Goal: Task Accomplishment & Management: Manage account settings

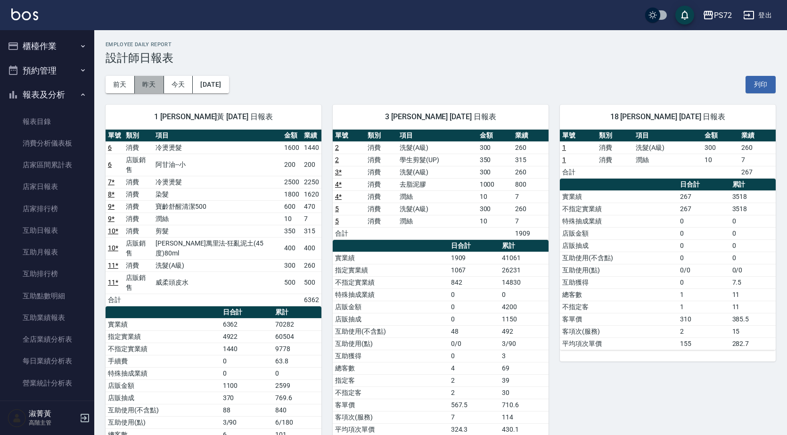
click at [151, 81] on button "昨天" at bounding box center [149, 84] width 29 height 17
click at [127, 79] on button "前天" at bounding box center [120, 84] width 29 height 17
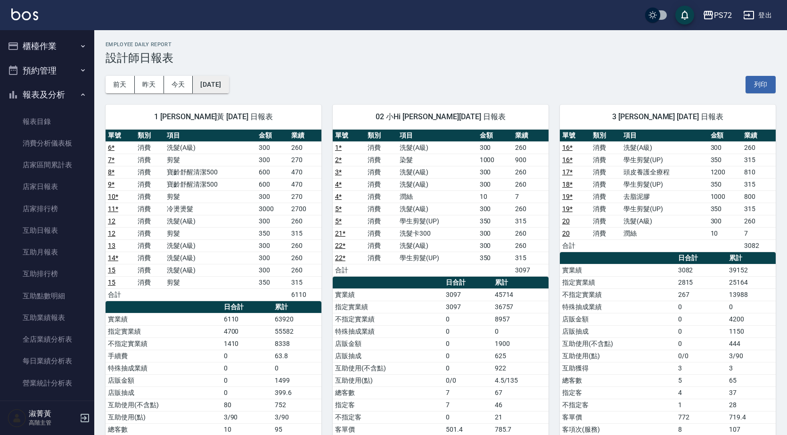
click at [227, 83] on button "[DATE]" at bounding box center [211, 84] width 36 height 17
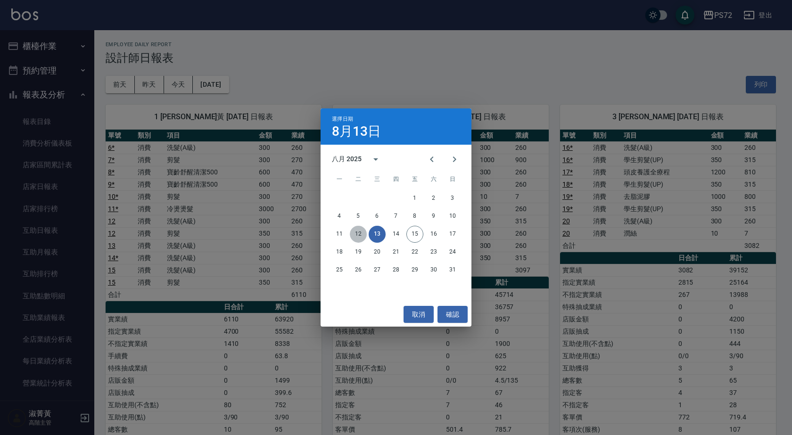
click at [359, 233] on button "12" at bounding box center [358, 234] width 17 height 17
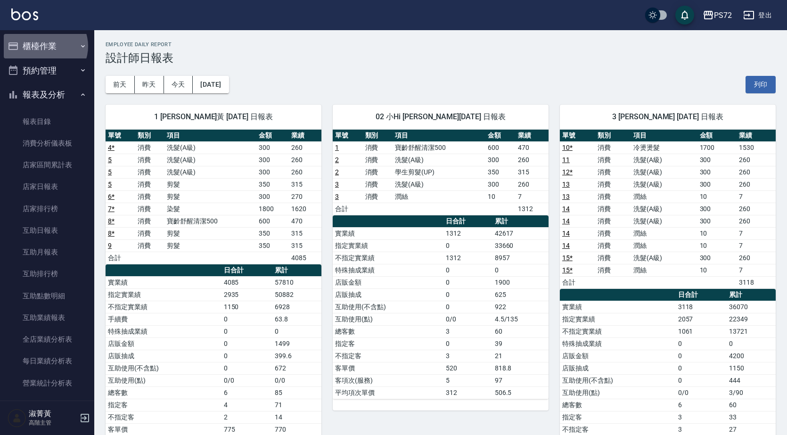
click at [45, 46] on button "櫃檯作業" at bounding box center [47, 46] width 87 height 25
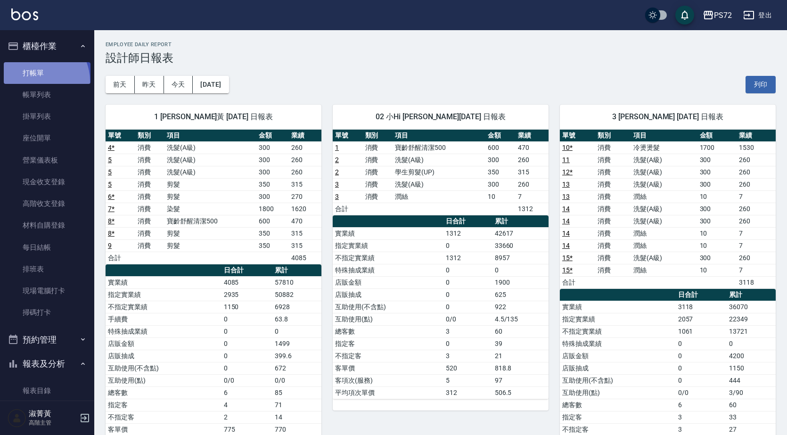
click at [36, 81] on link "打帳單" at bounding box center [47, 73] width 87 height 22
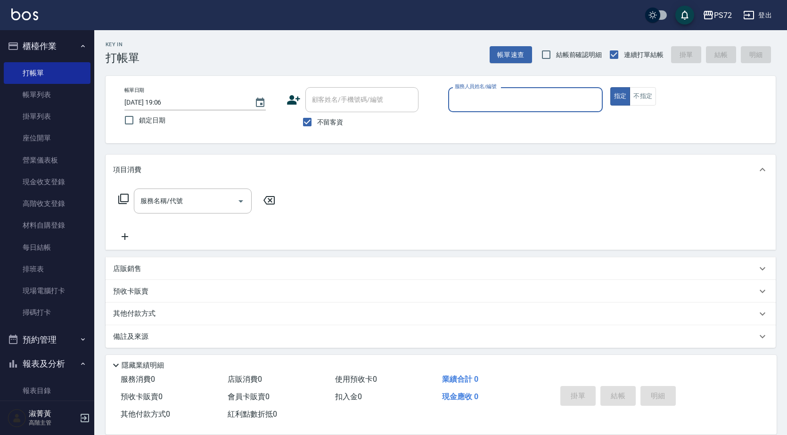
click at [318, 124] on span "不留客資" at bounding box center [330, 122] width 26 height 10
click at [317, 124] on input "不留客資" at bounding box center [308, 122] width 20 height 20
checkbox input "false"
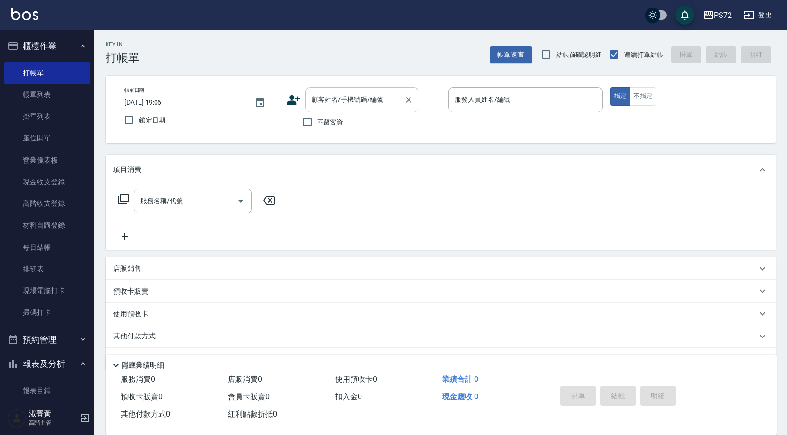
click at [324, 99] on div "顧客姓名/手機號碼/編號 顧客姓名/手機號碼/編號" at bounding box center [362, 99] width 113 height 25
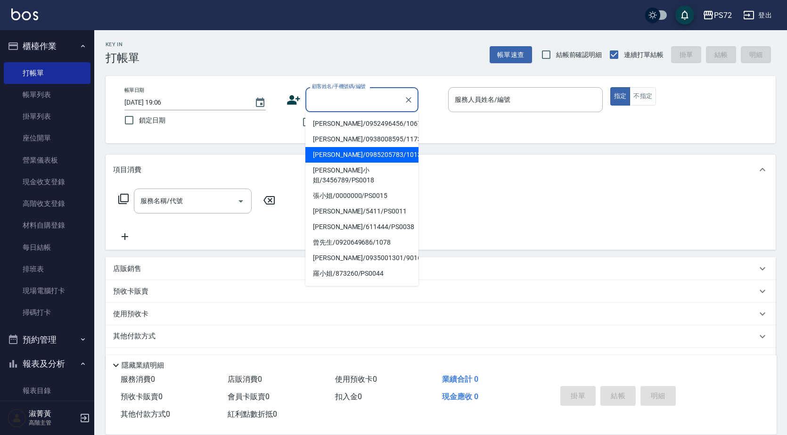
click at [349, 155] on li "[PERSON_NAME]/0985205783/1013" at bounding box center [362, 155] width 113 height 16
type input "[PERSON_NAME]/0985205783/1013"
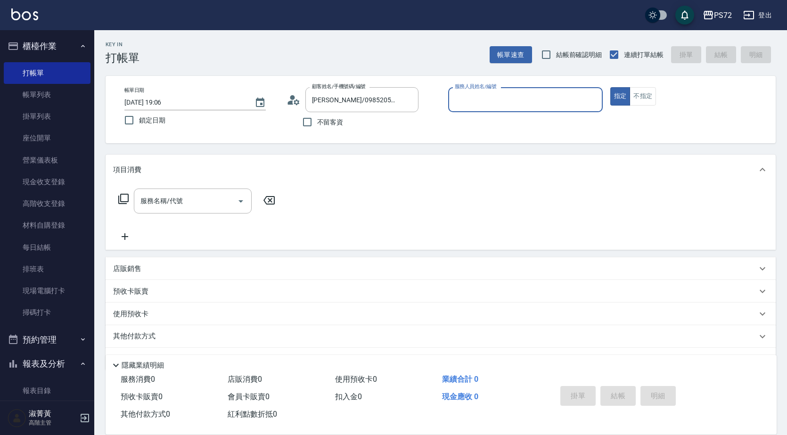
click at [485, 106] on input "服務人員姓名/編號" at bounding box center [526, 99] width 146 height 17
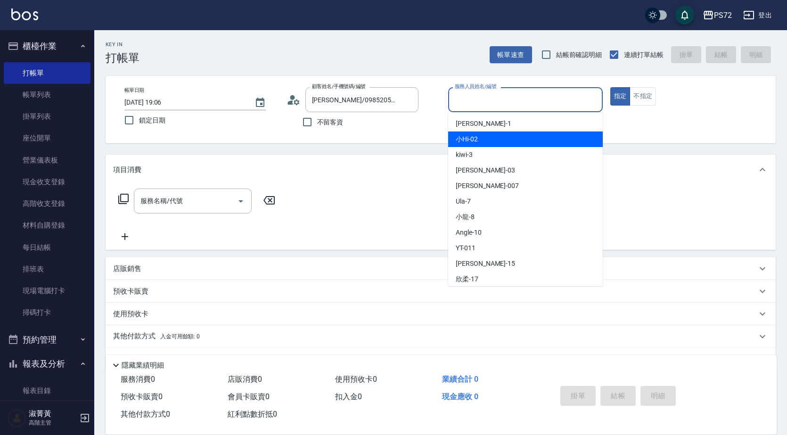
click at [474, 144] on span "小Hi -02" at bounding box center [467, 139] width 22 height 10
type input "小Hi-02"
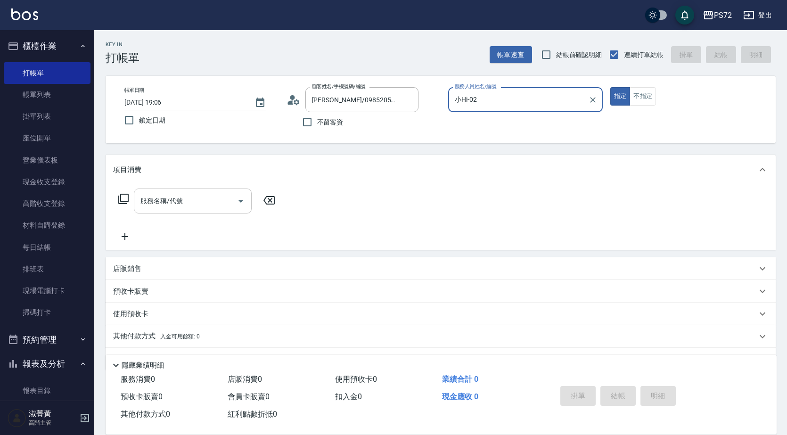
click at [157, 203] on div "服務名稱/代號 服務名稱/代號" at bounding box center [193, 201] width 118 height 25
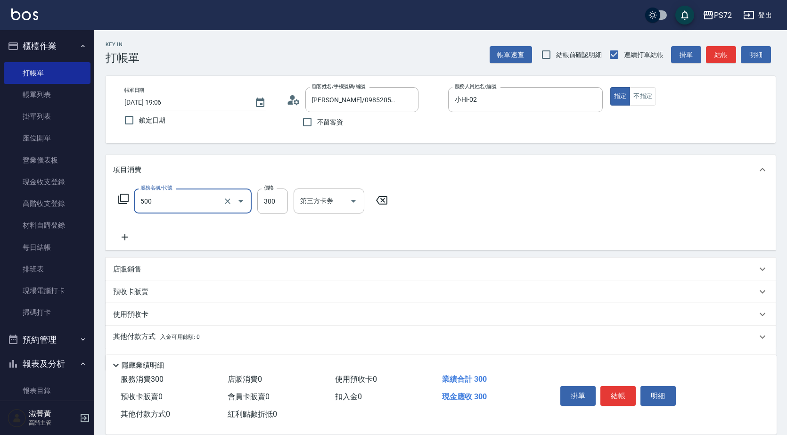
type input "洗髮(A級)(500)"
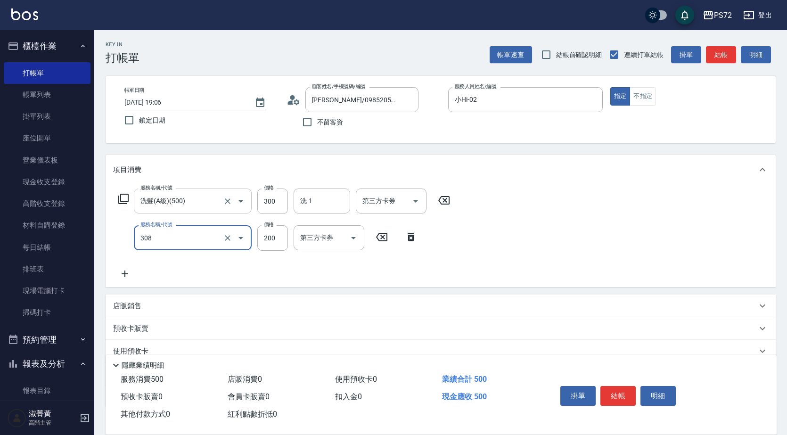
type input "學生剪髮(UP)(308)"
type input "350"
click at [628, 386] on button "結帳" at bounding box center [618, 396] width 35 height 20
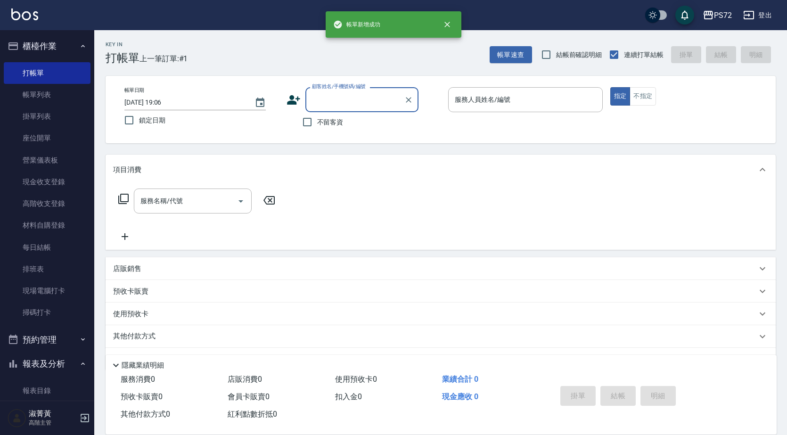
click at [334, 105] on input "顧客姓名/手機號碼/編號" at bounding box center [355, 99] width 91 height 17
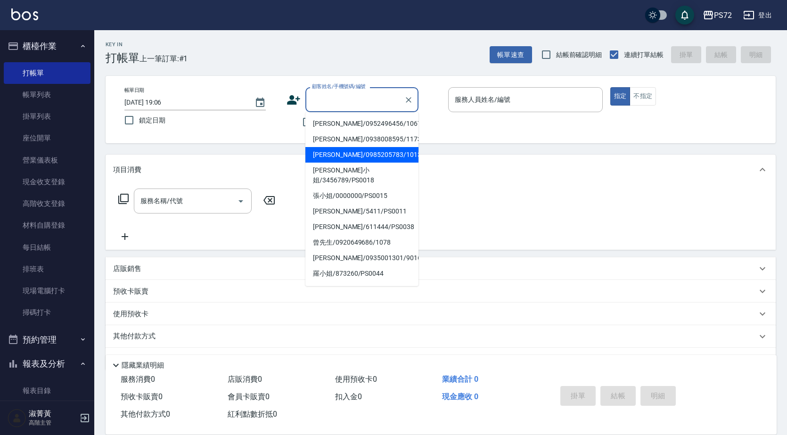
click at [351, 159] on li "[PERSON_NAME]/0985205783/1013" at bounding box center [362, 155] width 113 height 16
type input "[PERSON_NAME]/0985205783/1013"
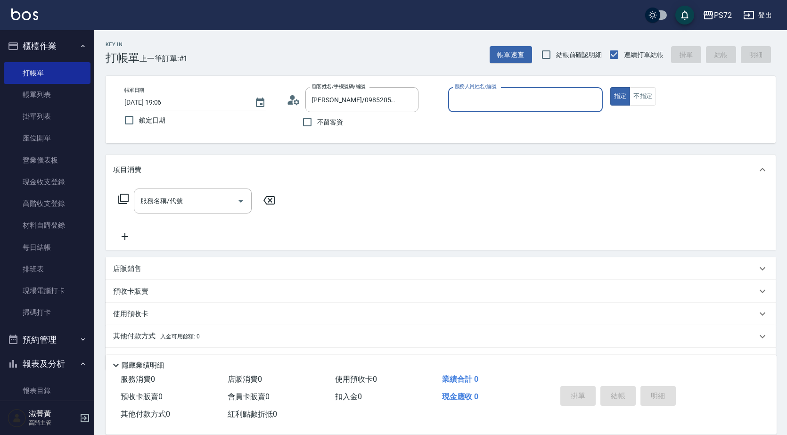
click at [526, 103] on input "服務人員姓名/編號" at bounding box center [526, 99] width 146 height 17
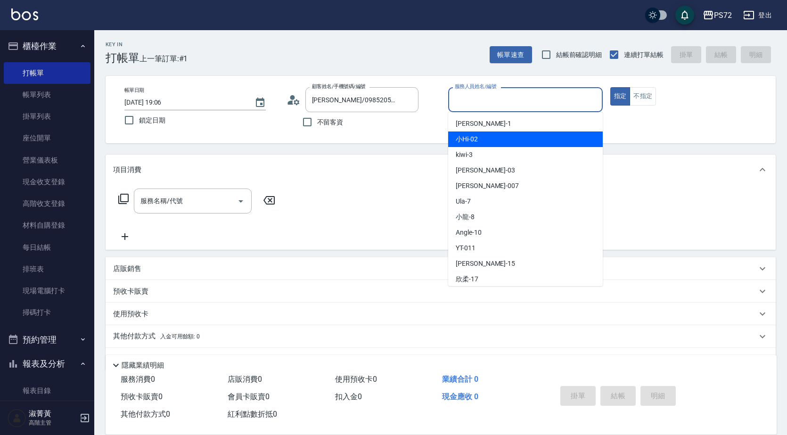
click at [521, 142] on div "小Hi -02" at bounding box center [525, 140] width 155 height 16
type input "小Hi-02"
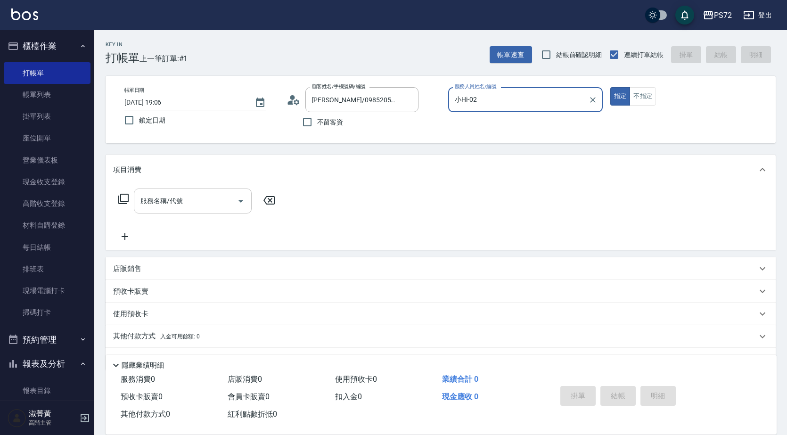
click at [207, 192] on div "服務名稱/代號" at bounding box center [193, 201] width 118 height 25
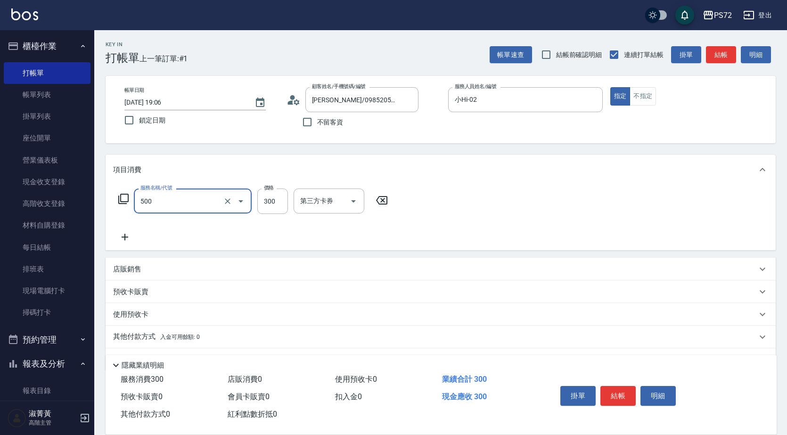
type input "洗髮(A級)(500)"
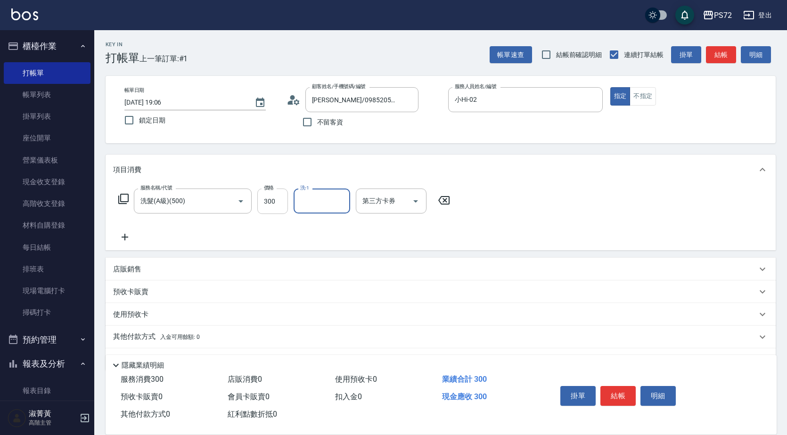
click at [262, 202] on input "300" at bounding box center [272, 201] width 31 height 25
type input "250"
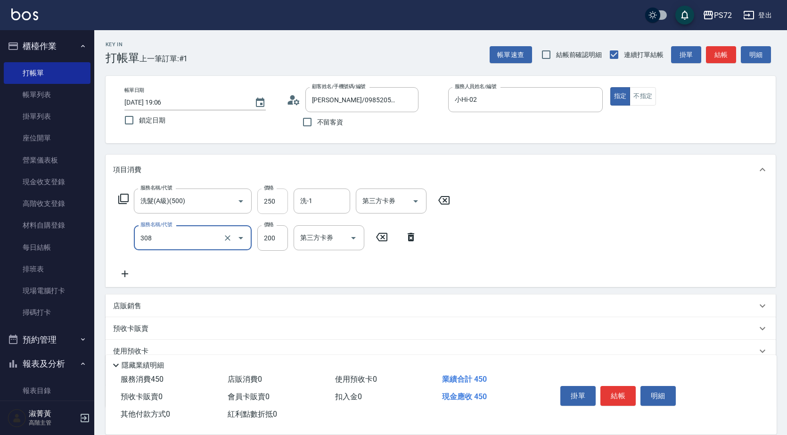
type input "學生剪髮(UP)(308)"
type input "350"
click at [617, 393] on button "結帳" at bounding box center [618, 396] width 35 height 20
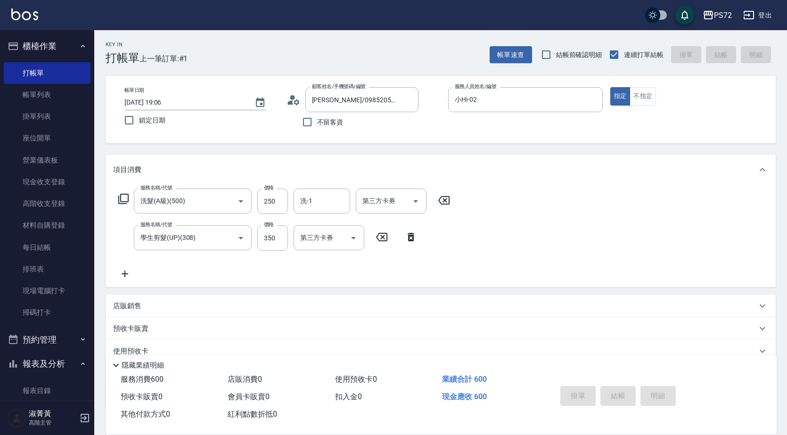
type input "[DATE] 19:07"
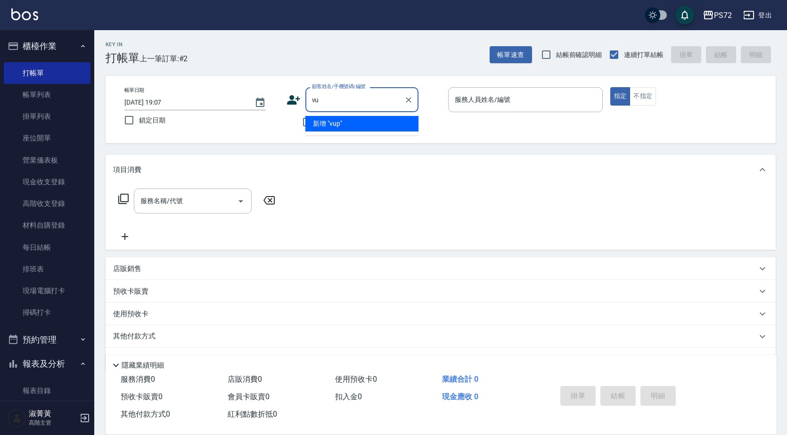
type input "v"
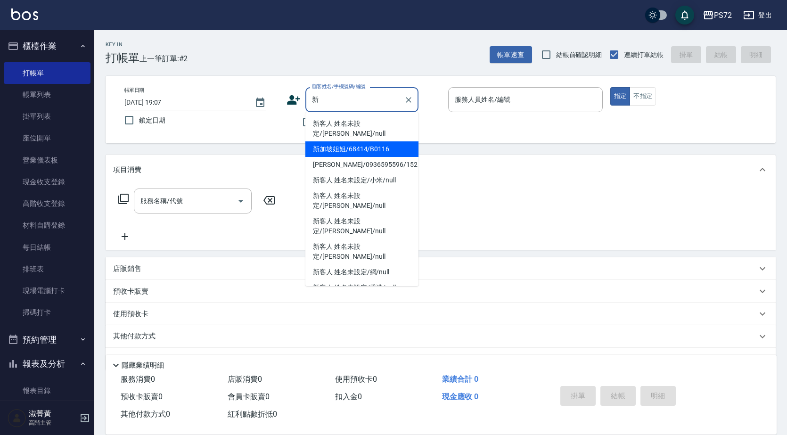
click at [347, 141] on li "新加坡姐姐/68414/B0116" at bounding box center [362, 149] width 113 height 16
type input "新加坡姐姐/68414/B0116"
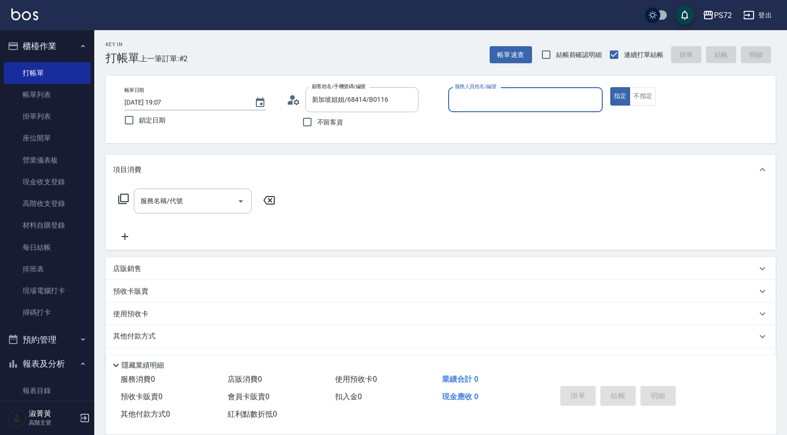
type input "小Hi-02"
click at [171, 203] on input "服務名稱/代號" at bounding box center [185, 201] width 95 height 17
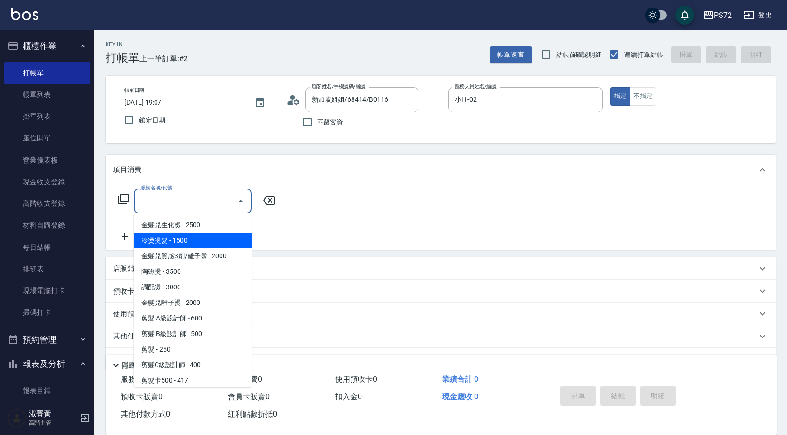
drag, startPoint x: 176, startPoint y: 243, endPoint x: 251, endPoint y: 211, distance: 81.5
click at [176, 243] on span "冷燙燙髮 - 1500" at bounding box center [193, 241] width 118 height 16
type input "冷燙燙髮(200)"
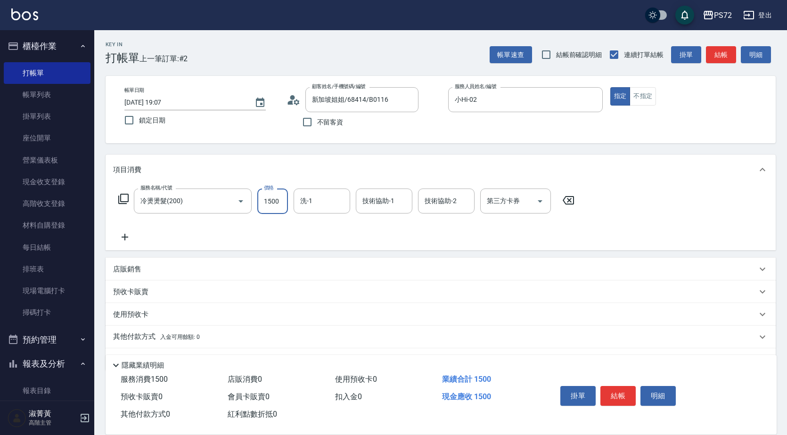
click at [273, 201] on input "1500" at bounding box center [272, 201] width 31 height 25
type input "2300"
type input "[PERSON_NAME]-18"
drag, startPoint x: 623, startPoint y: 386, endPoint x: 616, endPoint y: 382, distance: 7.6
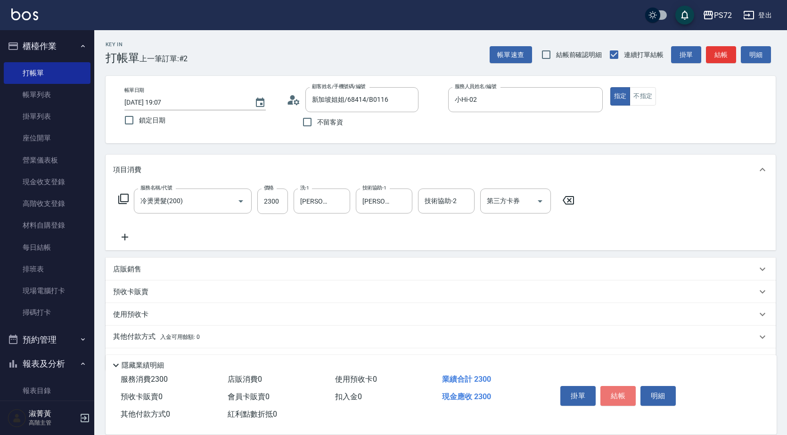
click at [622, 388] on button "結帳" at bounding box center [618, 396] width 35 height 20
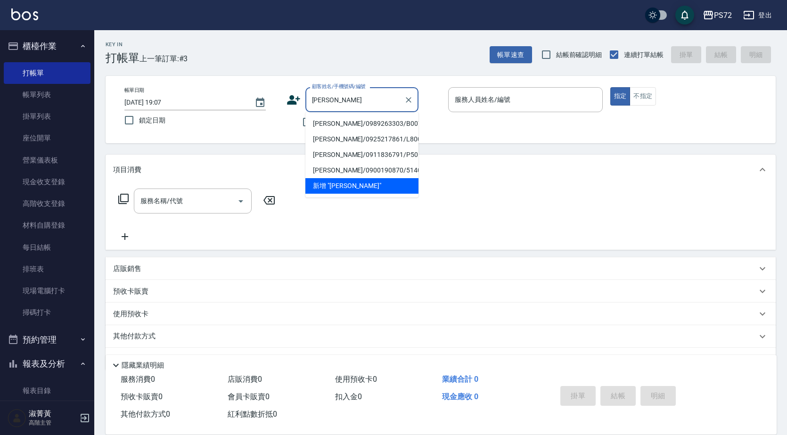
click at [344, 122] on li "[PERSON_NAME]/0989263303/B0072" at bounding box center [362, 124] width 113 height 16
type input "[PERSON_NAME]/0989263303/B0072"
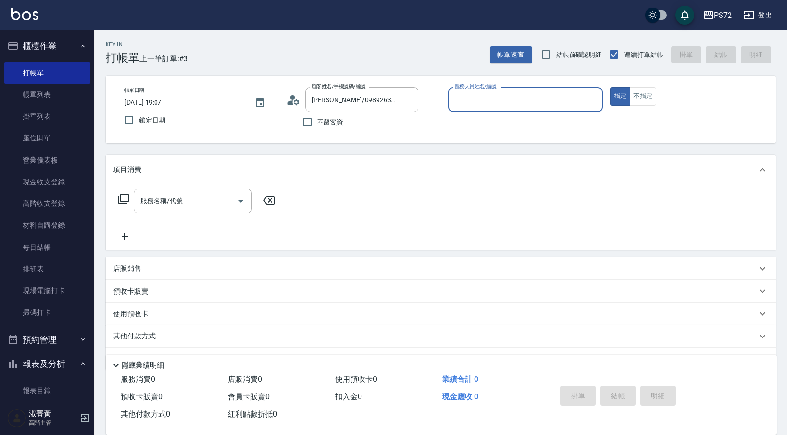
type input "小Hi-02"
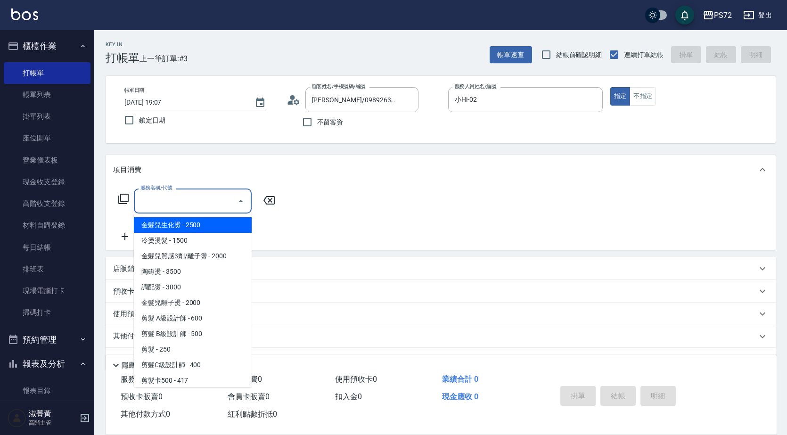
click at [161, 205] on input "服務名稱/代號" at bounding box center [185, 201] width 95 height 17
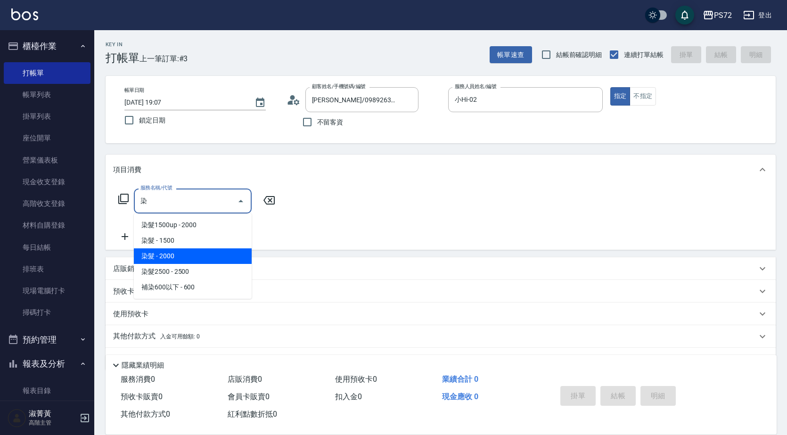
click at [163, 233] on span "染髮 - 1500" at bounding box center [193, 241] width 118 height 16
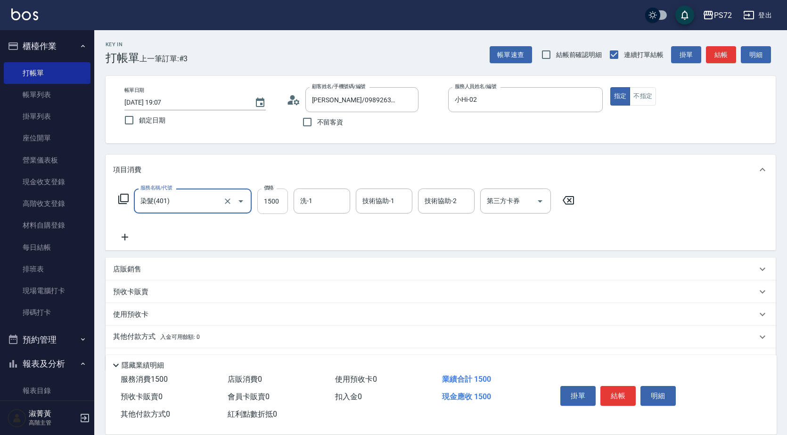
type input "染髮(401)"
click at [264, 200] on input "1500" at bounding box center [272, 201] width 31 height 25
type input "1650"
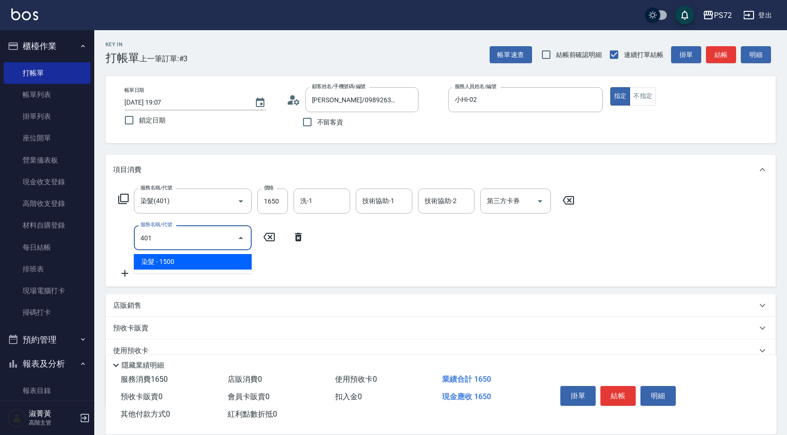
type input "染髮(401)"
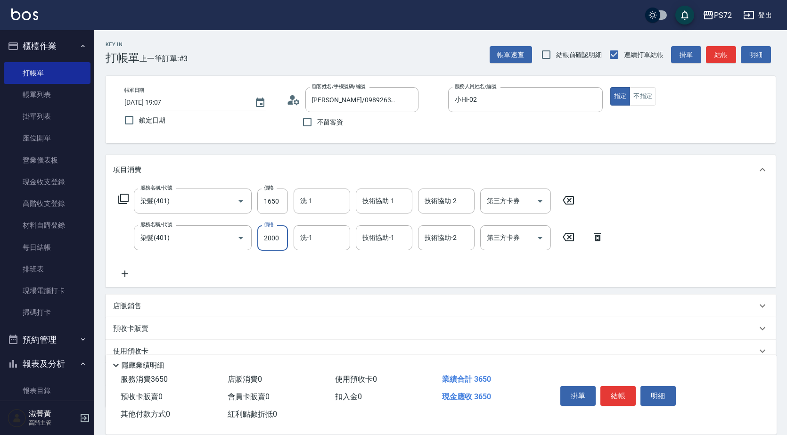
type input "2000"
type input "[PERSON_NAME]-18"
click at [129, 311] on div "店販銷售" at bounding box center [441, 306] width 670 height 23
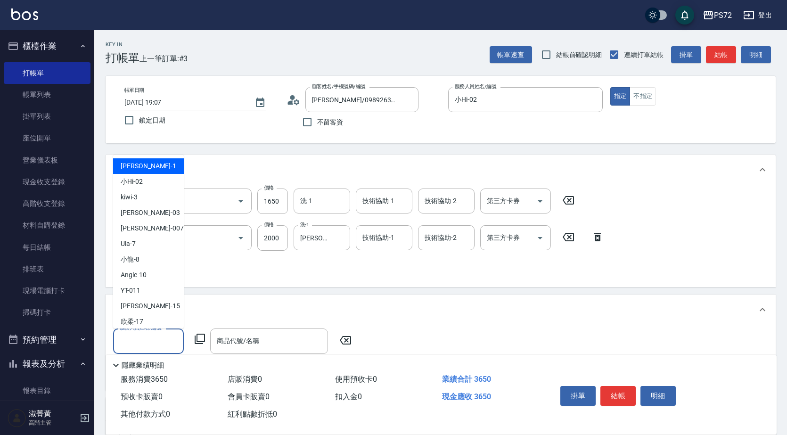
click at [148, 334] on input "服務人員姓名/編號" at bounding box center [148, 341] width 62 height 17
click at [141, 184] on span "小Hi -02" at bounding box center [132, 182] width 22 height 10
type input "小Hi-02"
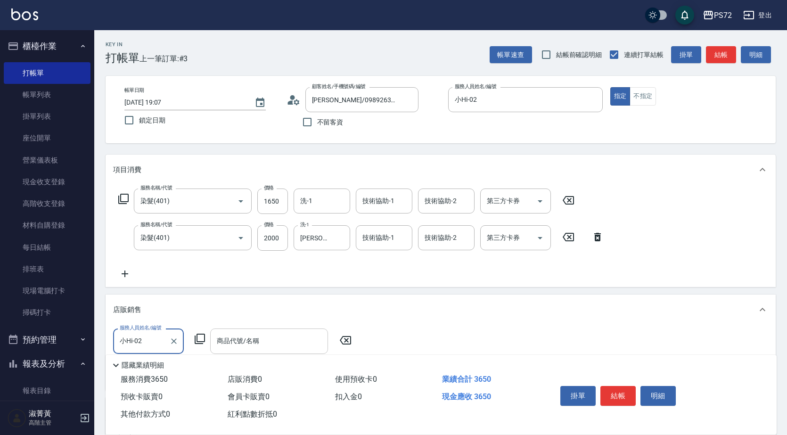
click at [241, 343] on input "商品代號/名稱" at bounding box center [269, 341] width 109 height 17
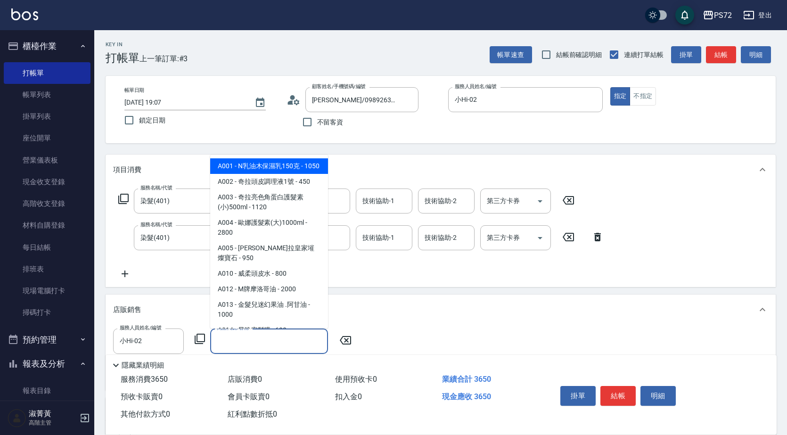
click at [195, 340] on icon at bounding box center [199, 338] width 11 height 11
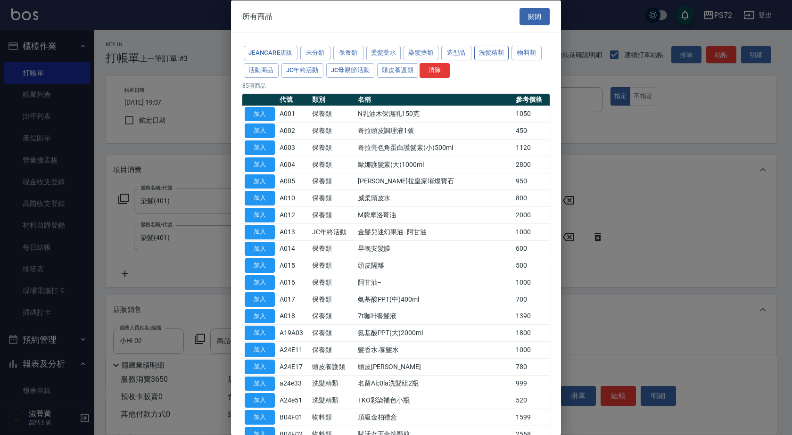
click at [488, 54] on button "洗髮精類" at bounding box center [491, 53] width 35 height 15
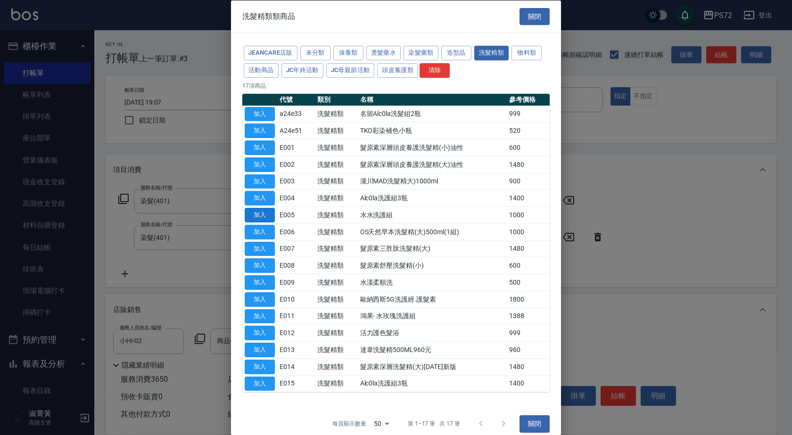
click at [264, 213] on button "加入" at bounding box center [260, 215] width 30 height 15
type input "水水洗護組"
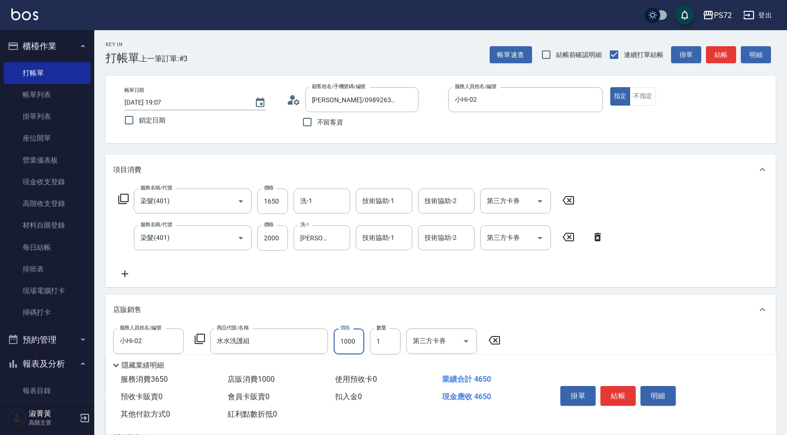
click at [351, 340] on input "1000" at bounding box center [349, 341] width 31 height 25
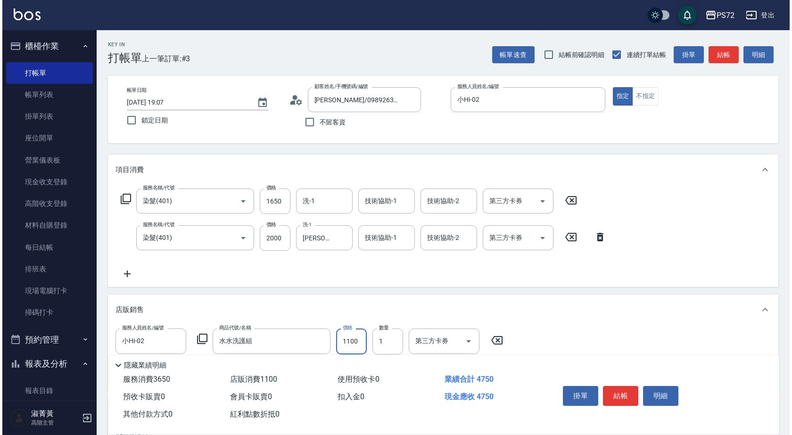
scroll to position [141, 0]
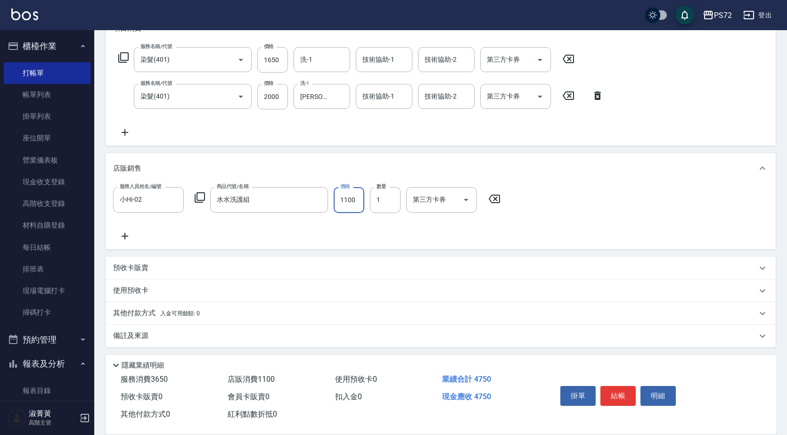
type input "1100"
click at [121, 228] on div "服務人員姓名/編號 小Hi-02 服務人員姓名/編號 商品代號/名稱 水水洗護組 商品代號/名稱 價格 1100 價格 數量 1 數量 第三方卡券 第三方卡券" at bounding box center [440, 214] width 655 height 54
click at [125, 235] on icon at bounding box center [125, 236] width 7 height 7
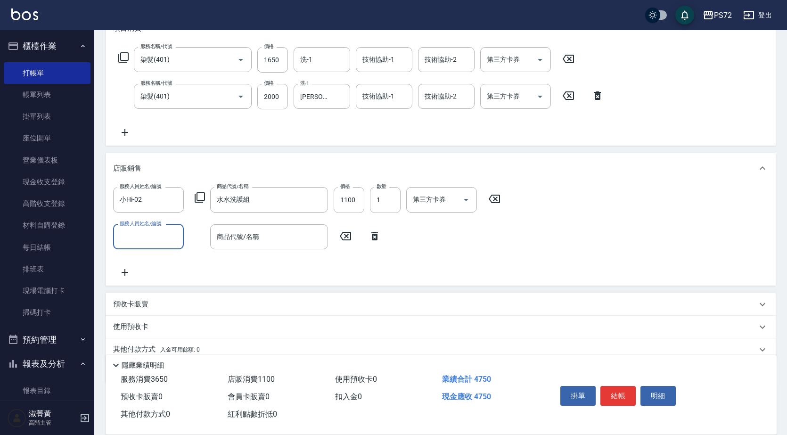
click at [154, 236] on input "服務人員姓名/編號" at bounding box center [148, 237] width 62 height 17
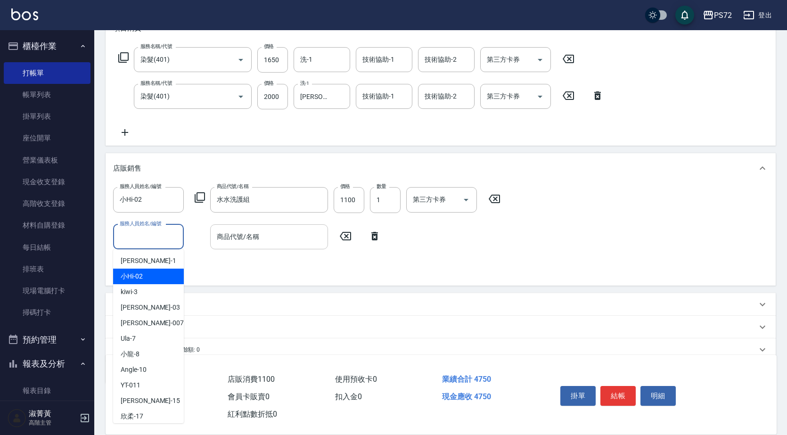
click at [158, 273] on div "小Hi -02" at bounding box center [148, 277] width 71 height 16
type input "小Hi-02"
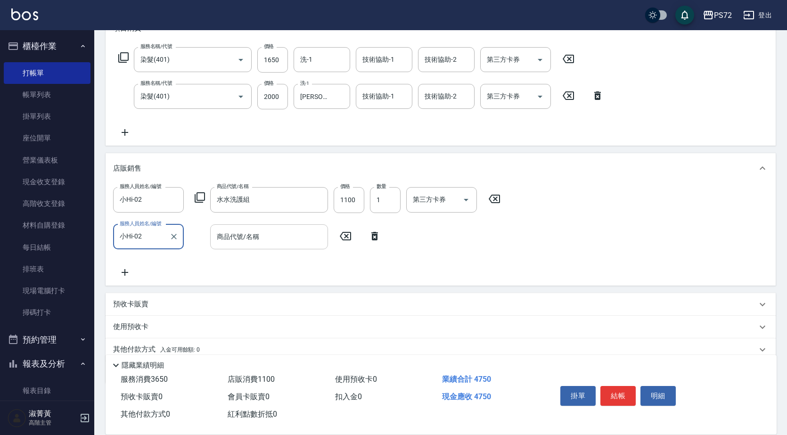
click at [239, 234] on div "商品代號/名稱 商品代號/名稱" at bounding box center [269, 236] width 118 height 25
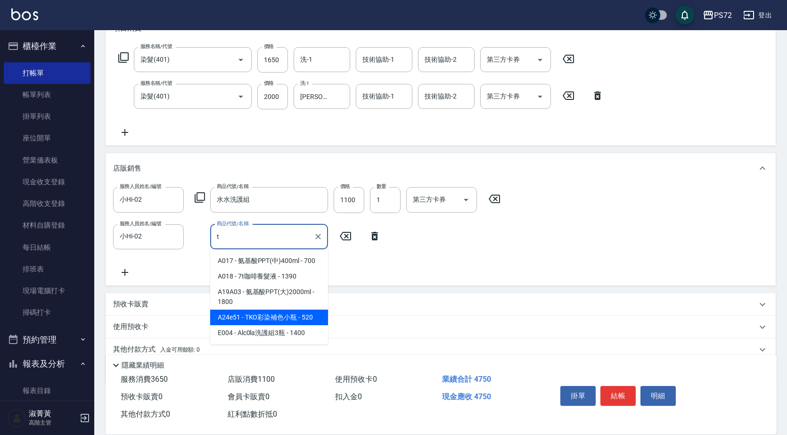
drag, startPoint x: 286, startPoint y: 314, endPoint x: 335, endPoint y: 270, distance: 65.8
click at [286, 313] on span "A24e51 - TKO彩染補色小瓶 - 520" at bounding box center [269, 318] width 118 height 16
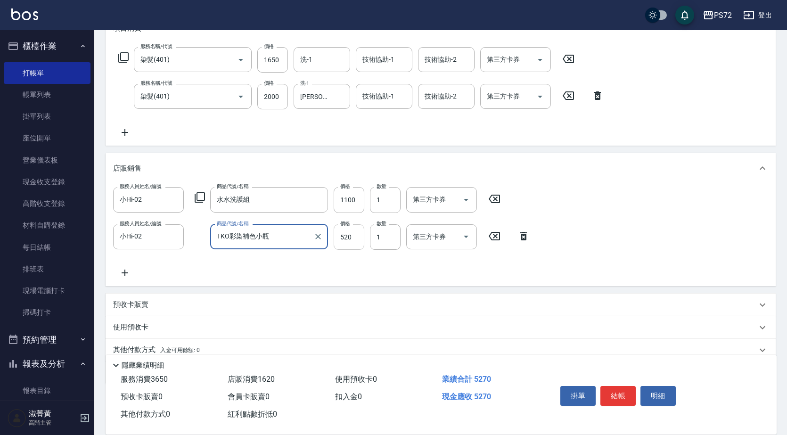
type input "TKO彩染補色小瓶"
click at [341, 239] on input "520" at bounding box center [349, 236] width 31 height 25
type input "550"
click at [131, 277] on icon at bounding box center [125, 272] width 24 height 11
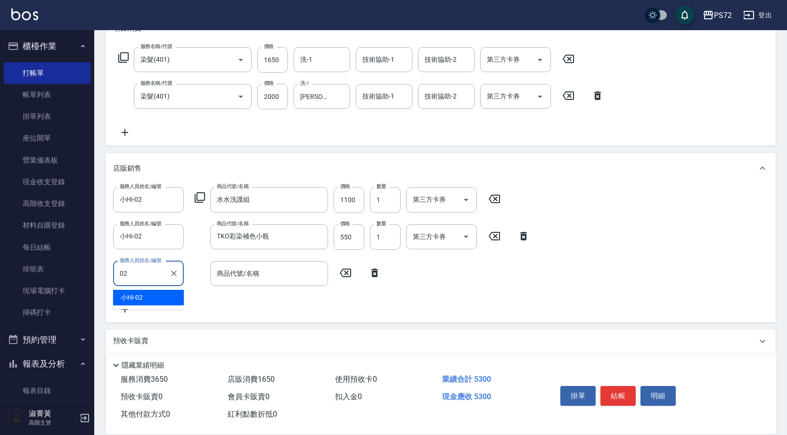
type input "小Hi-02"
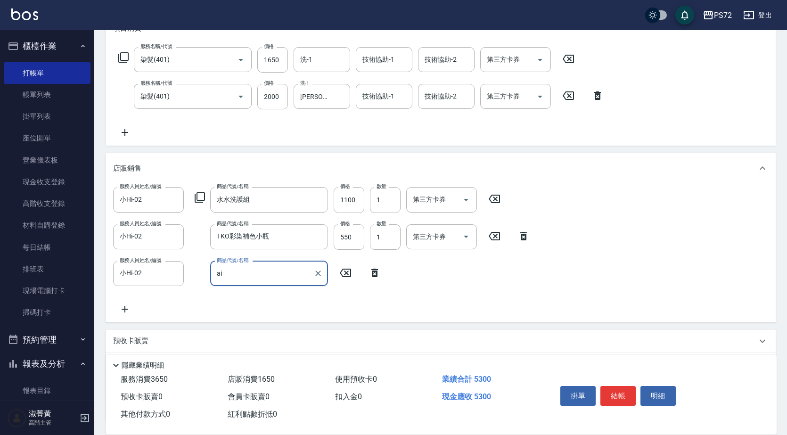
type input "a"
click at [196, 198] on icon at bounding box center [199, 197] width 11 height 11
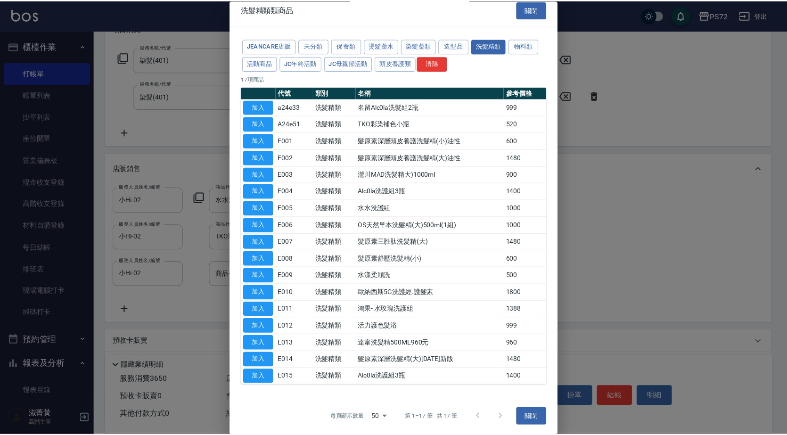
scroll to position [8, 0]
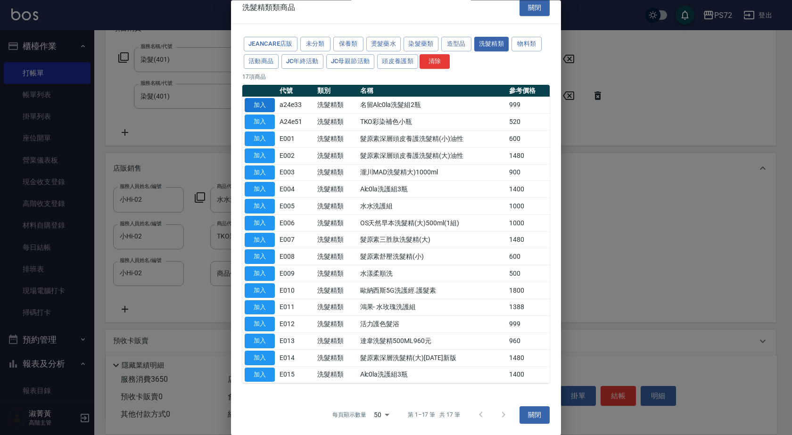
click at [259, 100] on button "加入" at bounding box center [260, 105] width 30 height 15
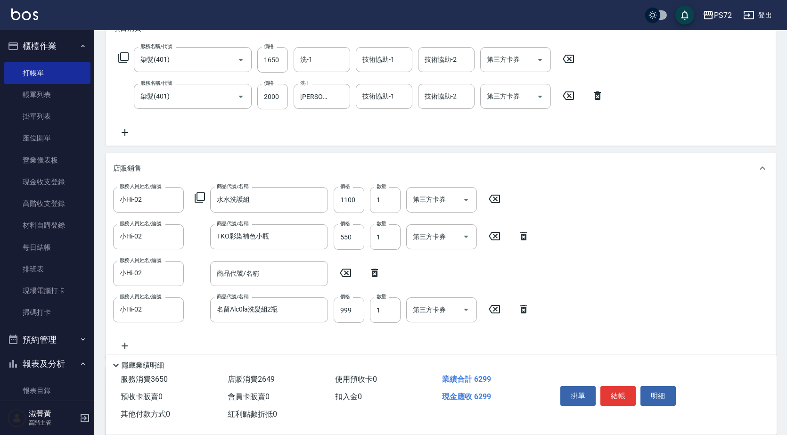
click at [378, 267] on icon at bounding box center [375, 272] width 24 height 11
type input "名留Alc0la洗髮組2瓶"
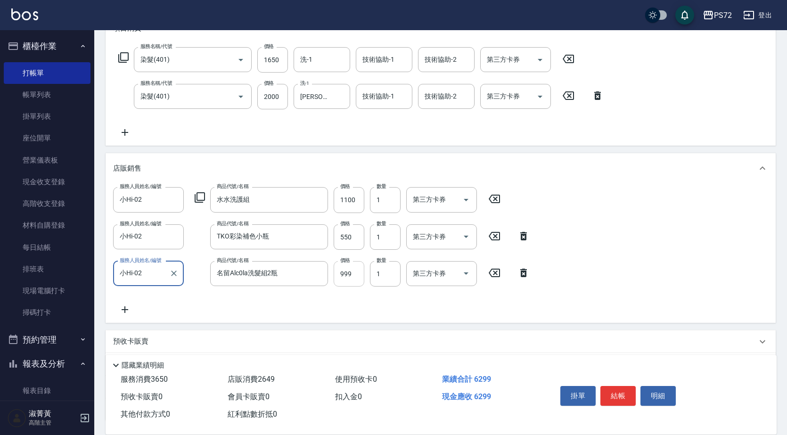
click at [356, 281] on input "999" at bounding box center [349, 273] width 31 height 25
type input "800"
click at [621, 392] on button "結帳" at bounding box center [618, 396] width 35 height 20
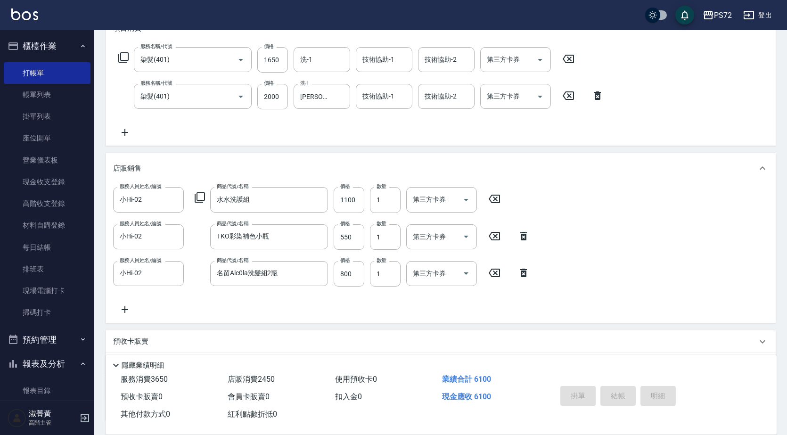
type input "[DATE] 19:09"
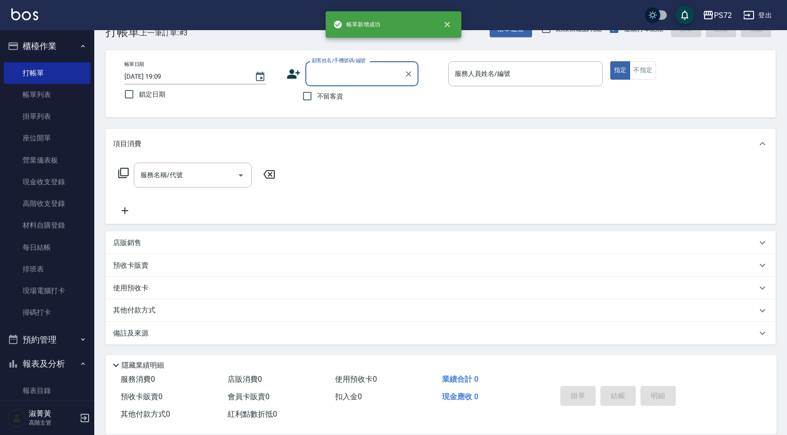
scroll to position [0, 0]
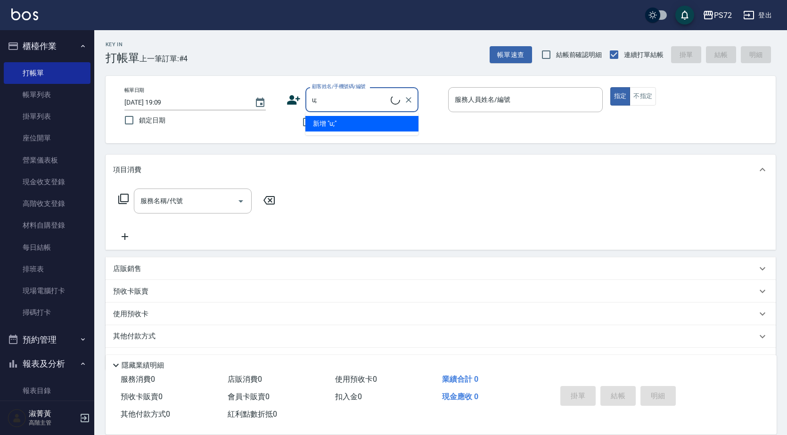
type input "u"
type input "ㄓㄧㄤ"
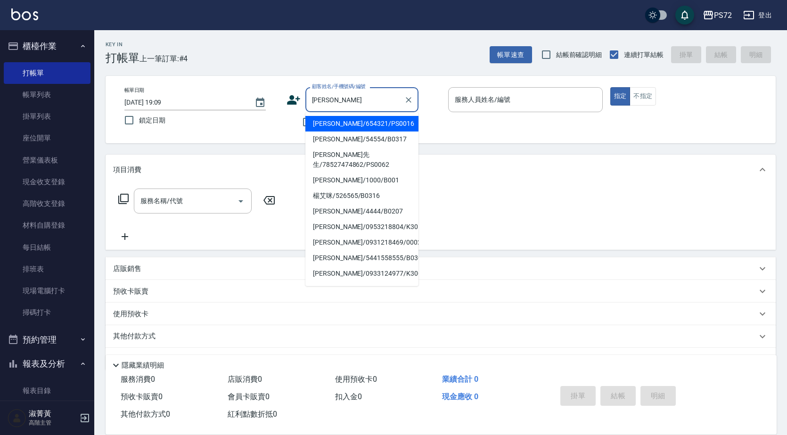
click at [396, 123] on li "[PERSON_NAME]/654321/PS0016" at bounding box center [362, 124] width 113 height 16
type input "[PERSON_NAME]/654321/PS0016"
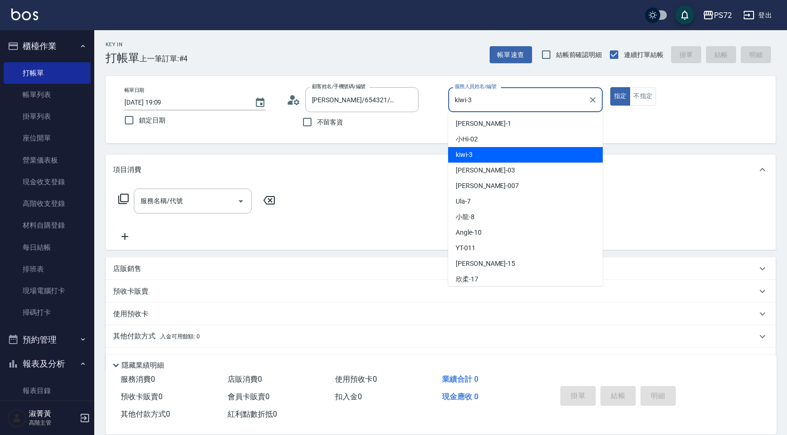
click at [477, 108] on input "kiwi-3" at bounding box center [519, 99] width 132 height 17
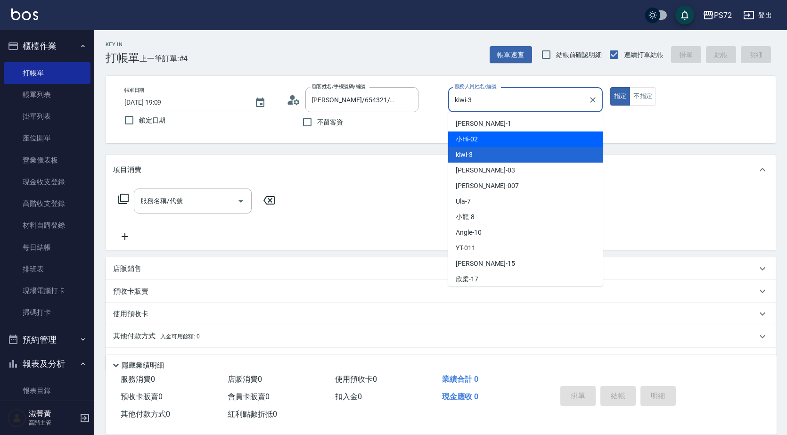
click at [486, 141] on div "小Hi -02" at bounding box center [525, 140] width 155 height 16
type input "小Hi-02"
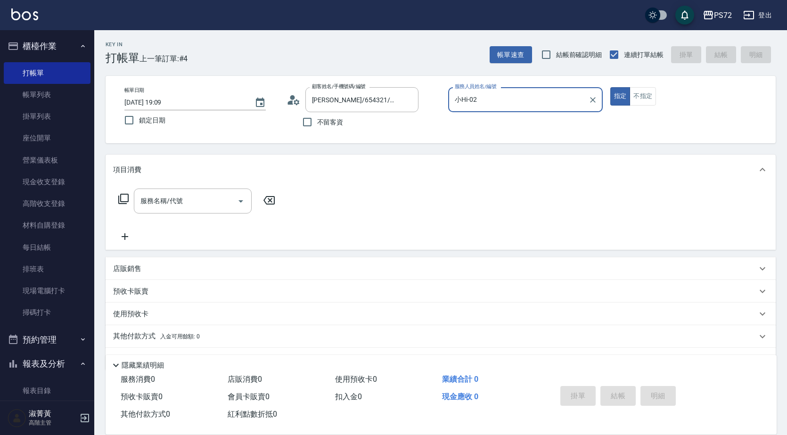
click at [122, 200] on icon at bounding box center [123, 198] width 11 height 11
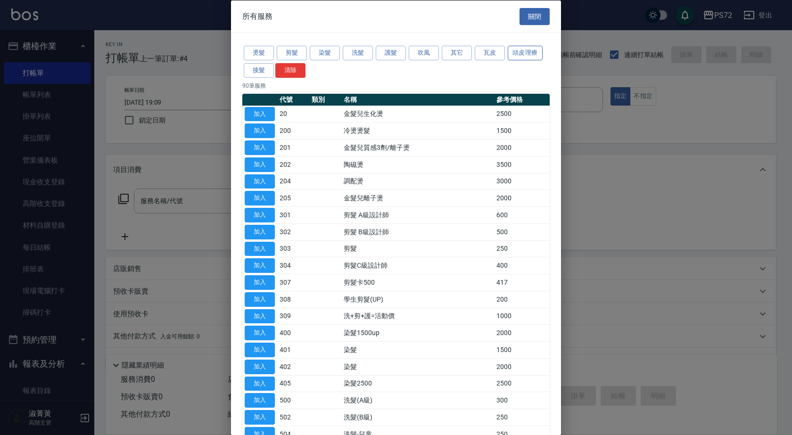
click at [533, 50] on button "頭皮理療" at bounding box center [525, 53] width 35 height 15
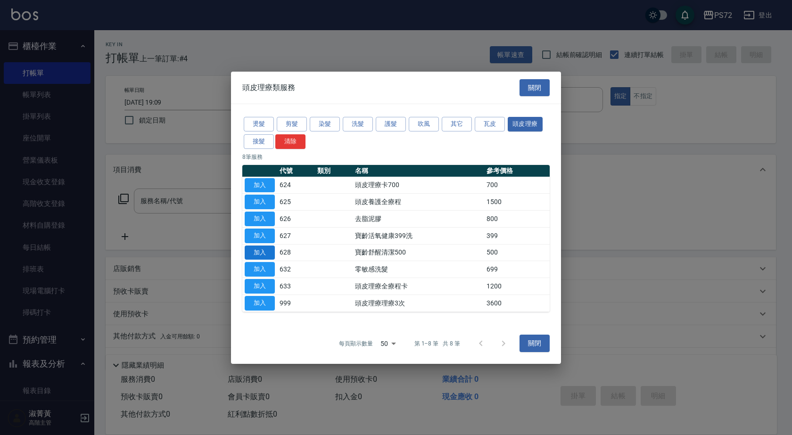
click at [267, 252] on button "加入" at bounding box center [260, 252] width 30 height 15
type input "寶齡舒醒清潔500(628)"
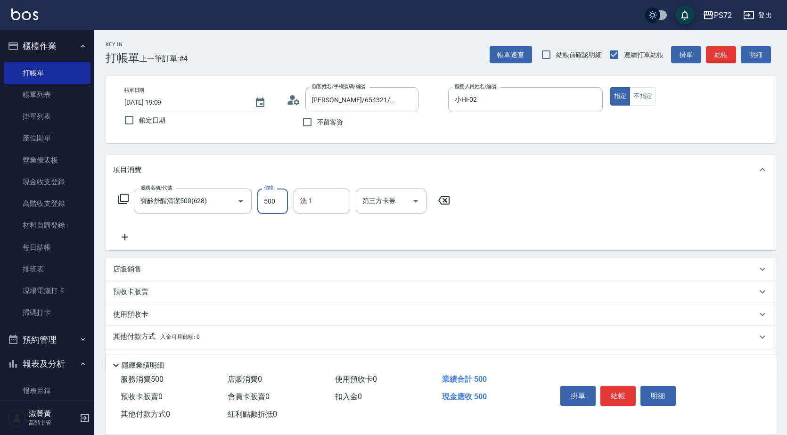
click at [280, 205] on input "500" at bounding box center [272, 201] width 31 height 25
type input "600"
type input "[PERSON_NAME]-18"
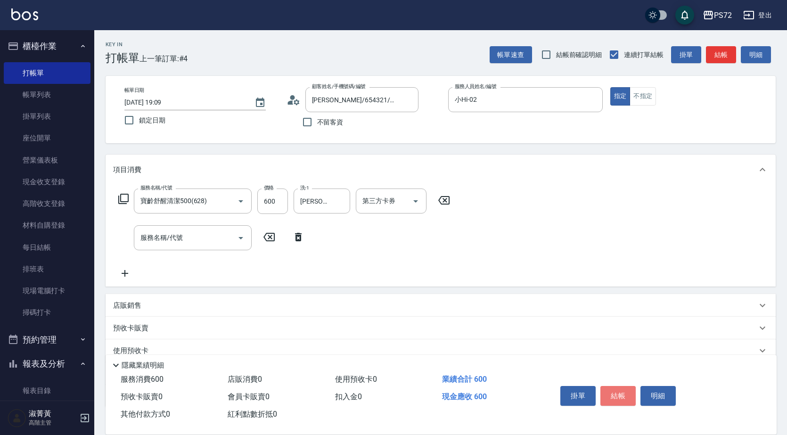
drag, startPoint x: 626, startPoint y: 392, endPoint x: 623, endPoint y: 388, distance: 5.4
click at [626, 392] on button "結帳" at bounding box center [618, 396] width 35 height 20
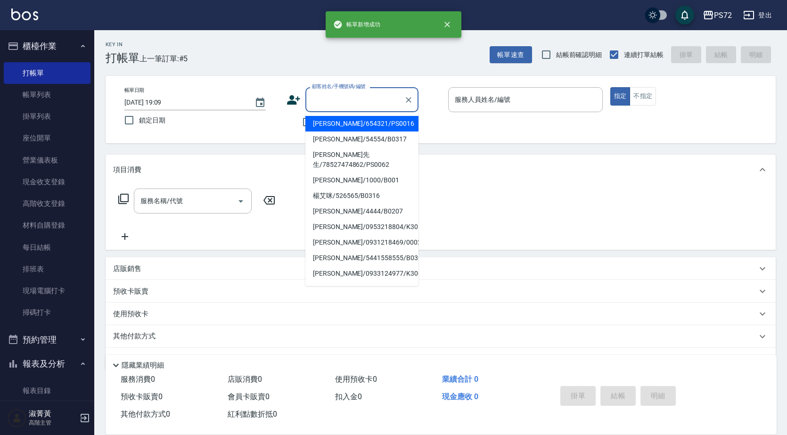
click at [321, 97] on input "顧客姓名/手機號碼/編號" at bounding box center [355, 99] width 91 height 17
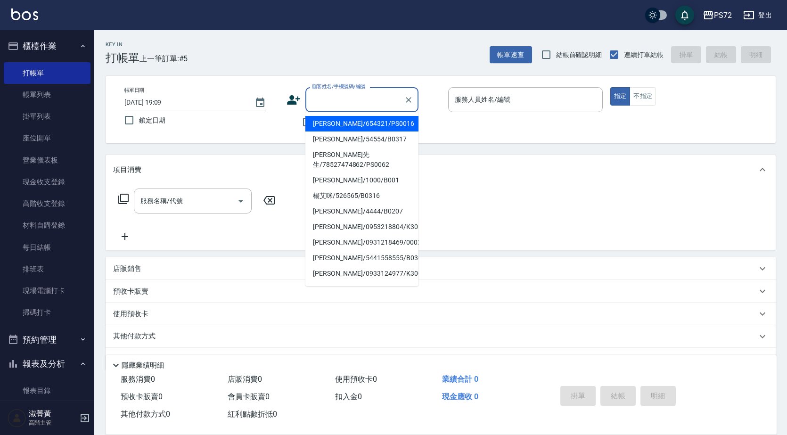
click at [342, 129] on li "[PERSON_NAME]/654321/PS0016" at bounding box center [362, 124] width 113 height 16
type input "[PERSON_NAME]/654321/PS0016"
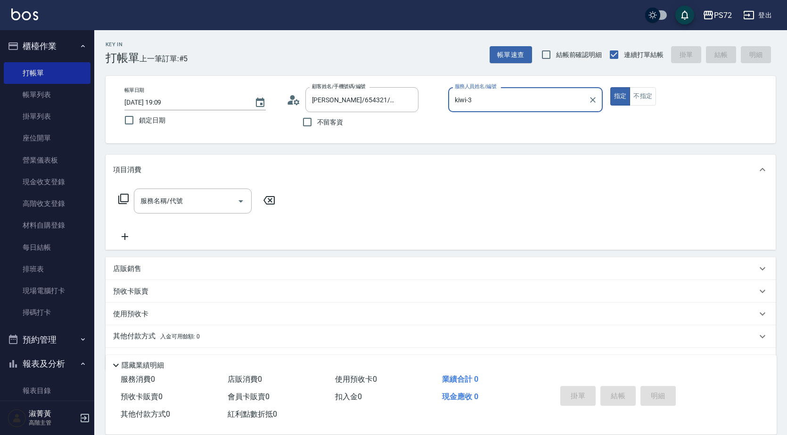
click at [475, 96] on input "kiwi-3" at bounding box center [519, 99] width 132 height 17
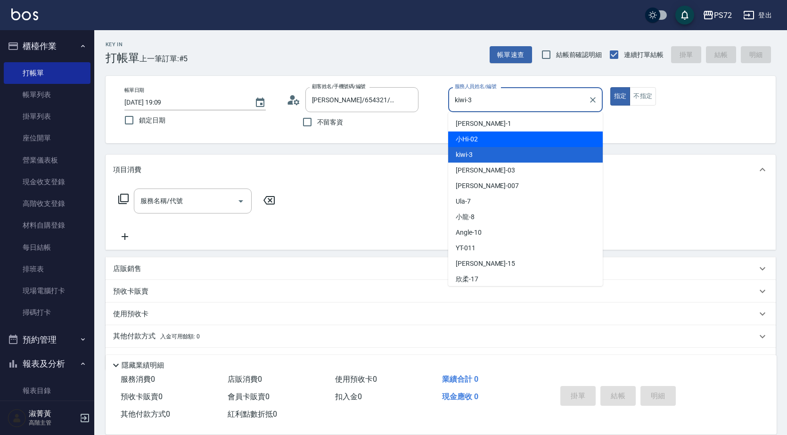
click at [479, 145] on div "小Hi -02" at bounding box center [525, 140] width 155 height 16
type input "小Hi-02"
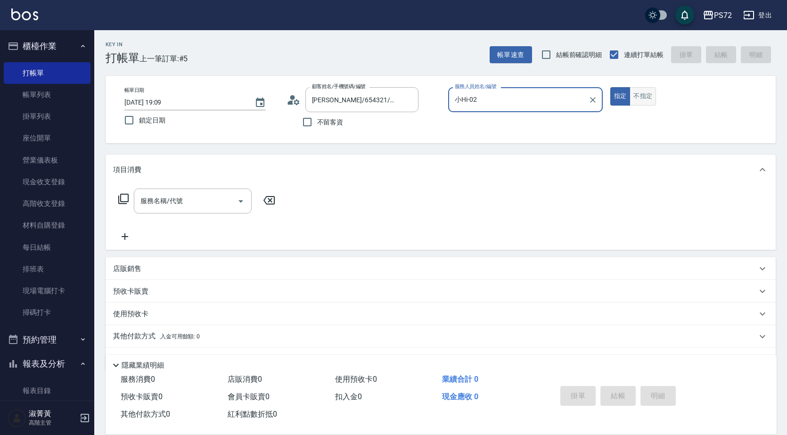
click at [653, 94] on button "不指定" at bounding box center [643, 96] width 26 height 18
click at [128, 203] on icon at bounding box center [123, 198] width 11 height 11
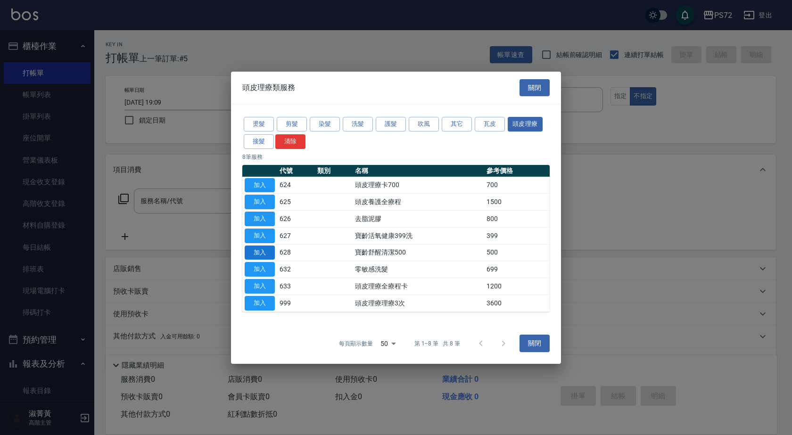
click at [270, 255] on button "加入" at bounding box center [260, 252] width 30 height 15
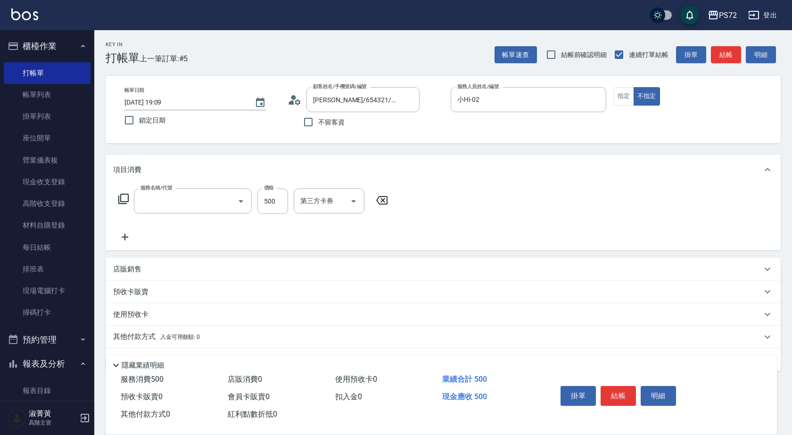
type input "寶齡舒醒清潔500(628)"
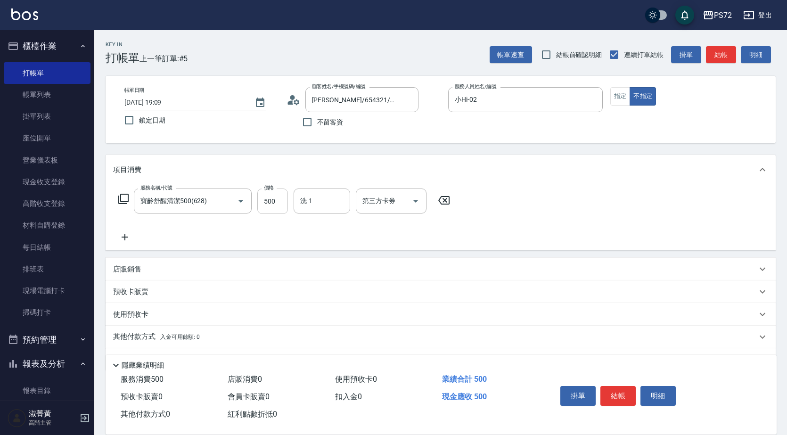
click at [270, 208] on input "500" at bounding box center [272, 201] width 31 height 25
type input "600"
click at [612, 389] on button "結帳" at bounding box center [618, 396] width 35 height 20
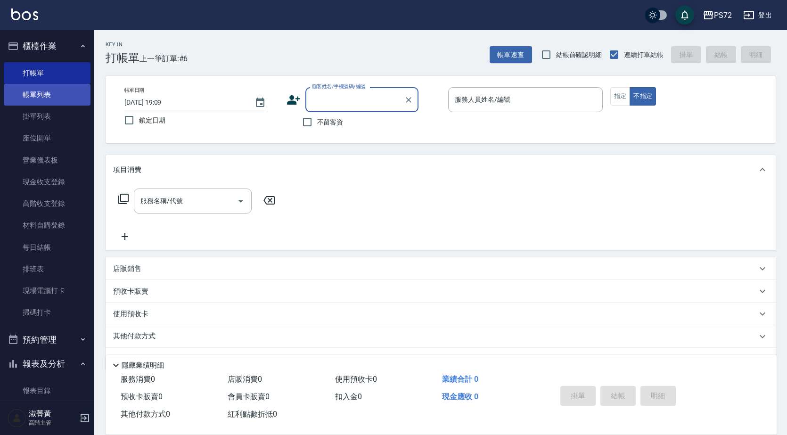
click at [51, 88] on link "帳單列表" at bounding box center [47, 95] width 87 height 22
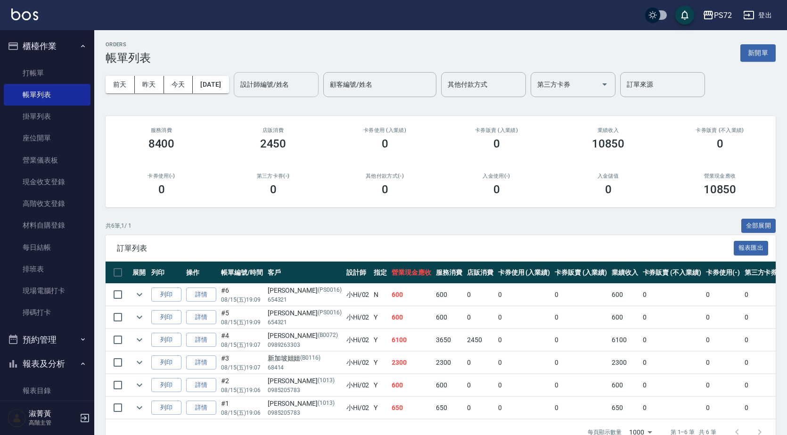
click at [265, 84] on input "設計師編號/姓名" at bounding box center [276, 84] width 76 height 17
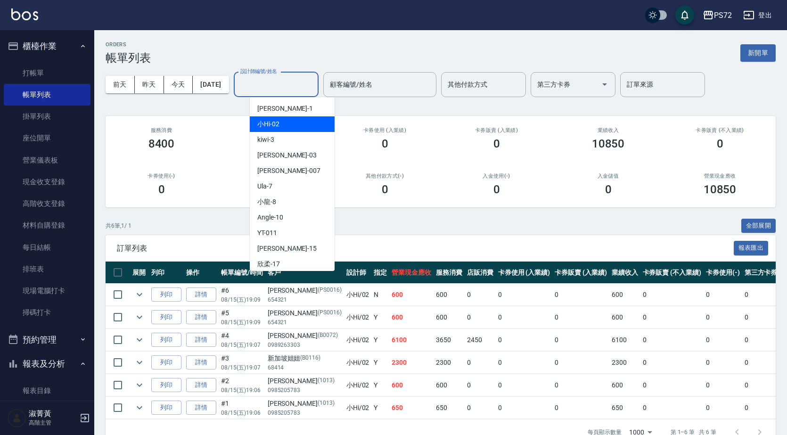
click at [279, 124] on span "小Hi -02" at bounding box center [268, 124] width 22 height 10
type input "小Hi-02"
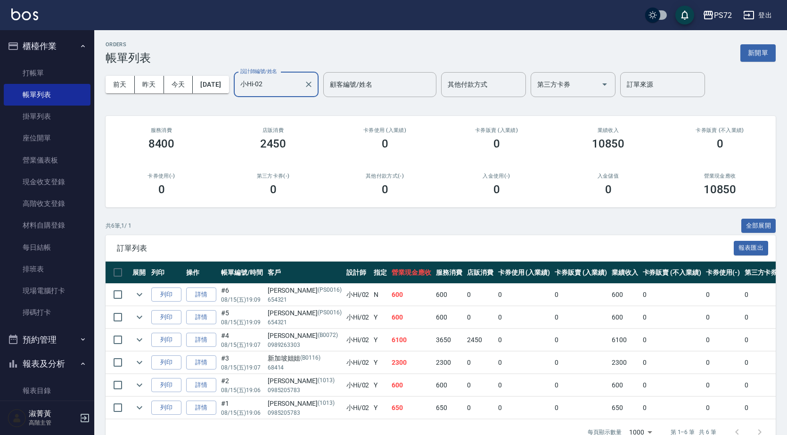
click at [199, 294] on link "詳情" at bounding box center [201, 295] width 30 height 15
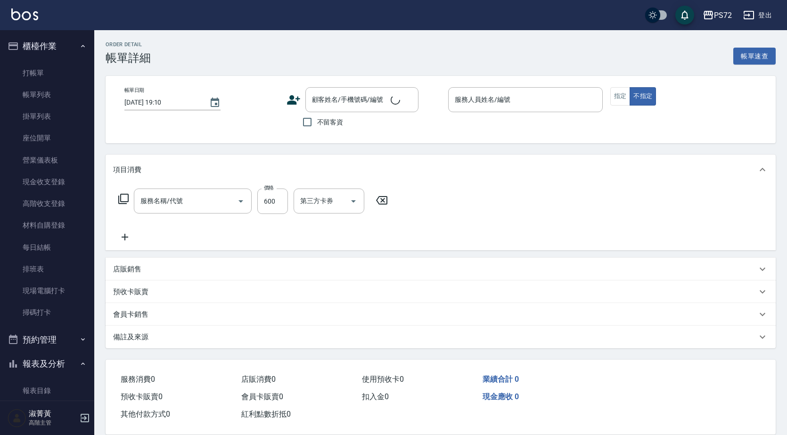
type input "[DATE] 19:09"
type input "小Hi-02"
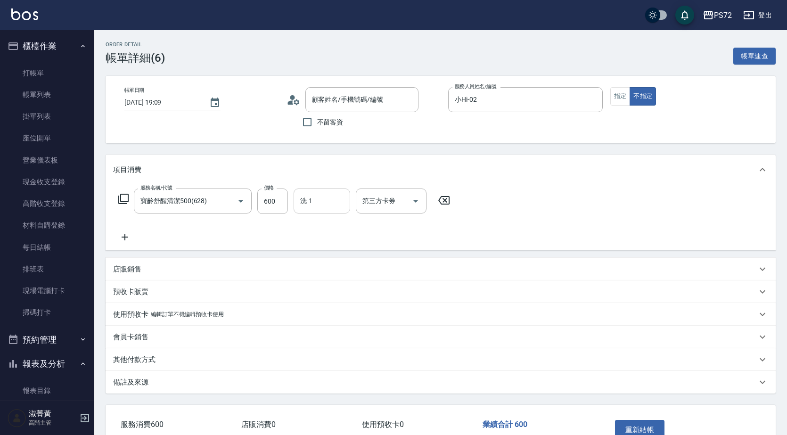
type input "寶齡舒醒清潔500(628)"
type input "[PERSON_NAME]/654321/PS0016"
click at [330, 207] on input "洗-1" at bounding box center [322, 201] width 48 height 17
type input "[PERSON_NAME]-18"
click at [646, 419] on div "重新結帳" at bounding box center [647, 436] width 71 height 41
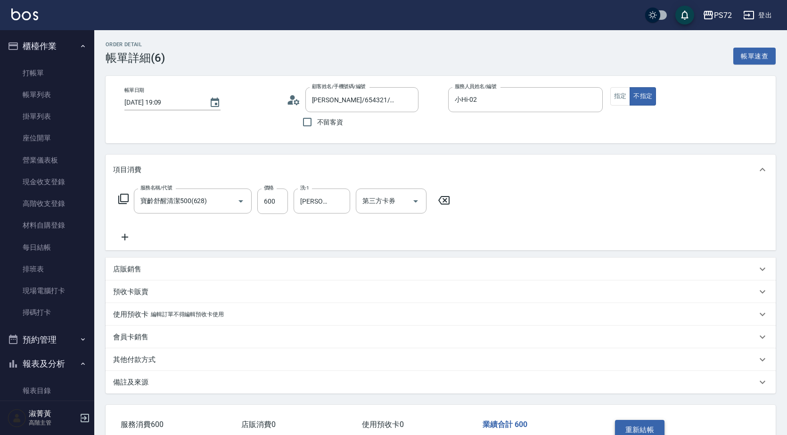
click at [644, 427] on button "重新結帳" at bounding box center [640, 430] width 50 height 20
click at [26, 100] on link "帳單列表" at bounding box center [47, 95] width 87 height 22
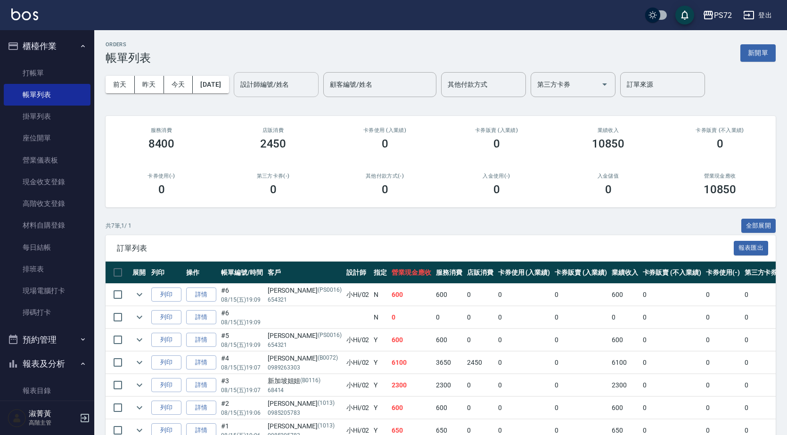
click at [293, 88] on input "設計師編號/姓名" at bounding box center [276, 84] width 76 height 17
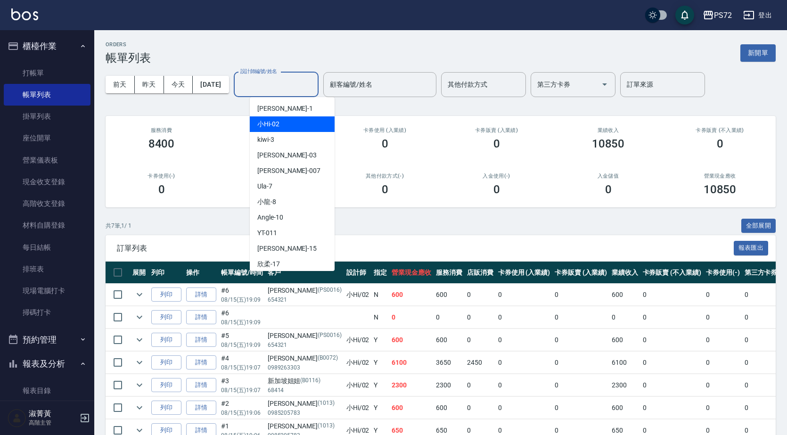
click at [296, 128] on div "小Hi -02" at bounding box center [292, 124] width 85 height 16
type input "小Hi-02"
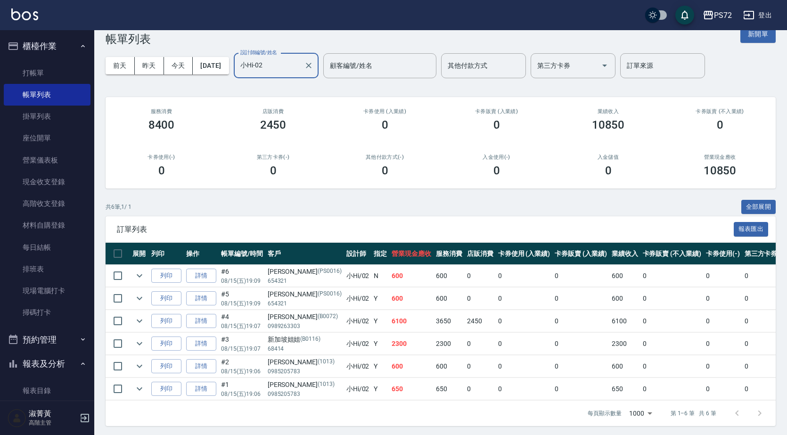
scroll to position [28, 0]
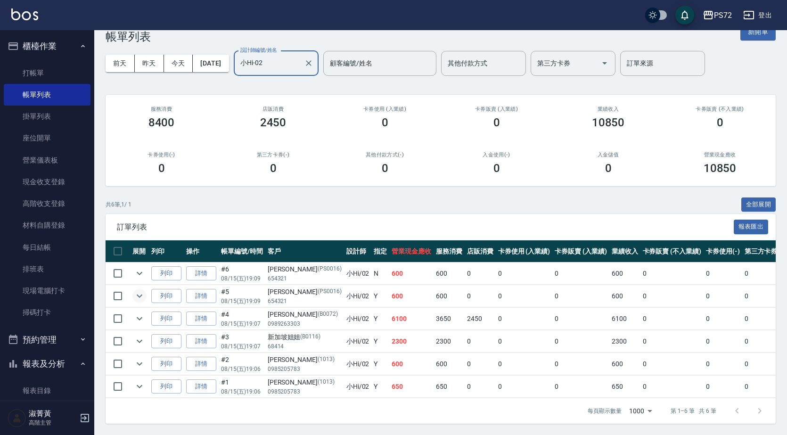
click at [135, 290] on icon "expand row" at bounding box center [139, 295] width 11 height 11
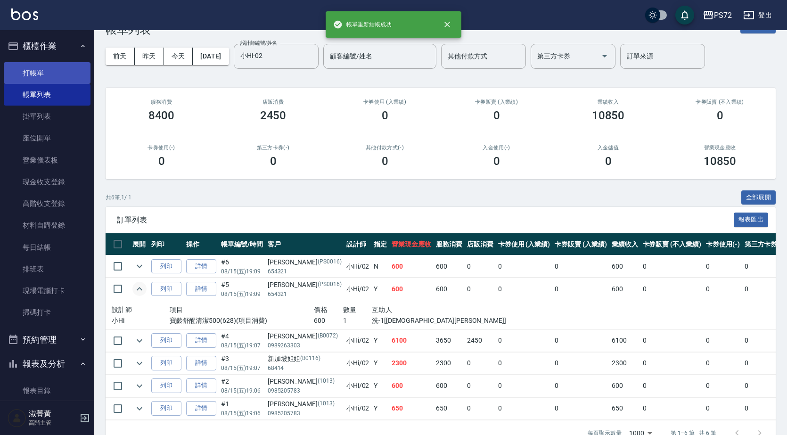
click at [26, 73] on link "打帳單" at bounding box center [47, 73] width 87 height 22
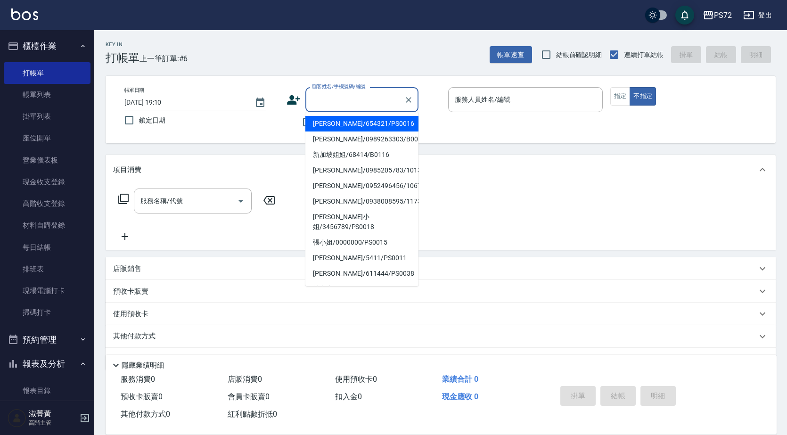
click at [324, 94] on input "顧客姓名/手機號碼/編號" at bounding box center [355, 99] width 91 height 17
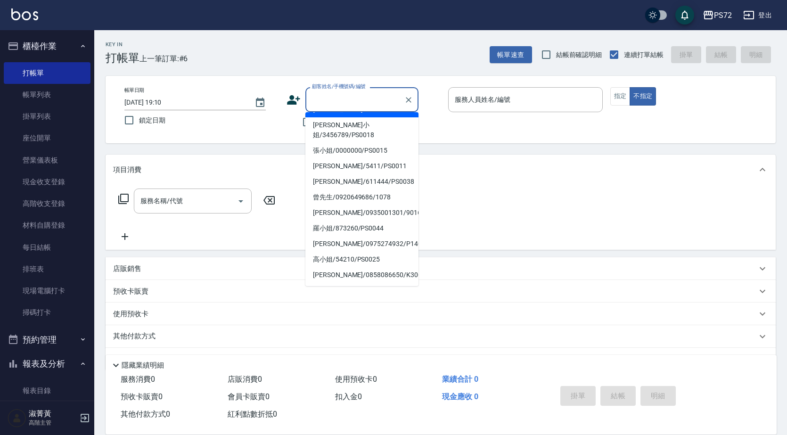
scroll to position [145, 0]
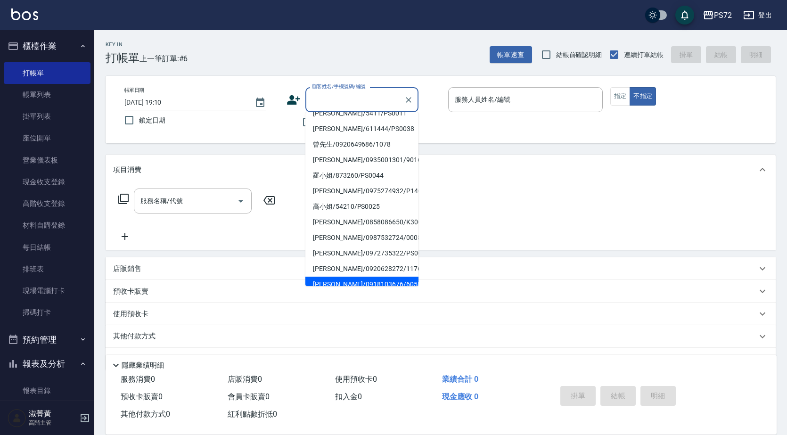
click at [355, 277] on li "[PERSON_NAME]/0918103676/6058" at bounding box center [362, 285] width 113 height 16
type input "[PERSON_NAME]/0918103676/6058"
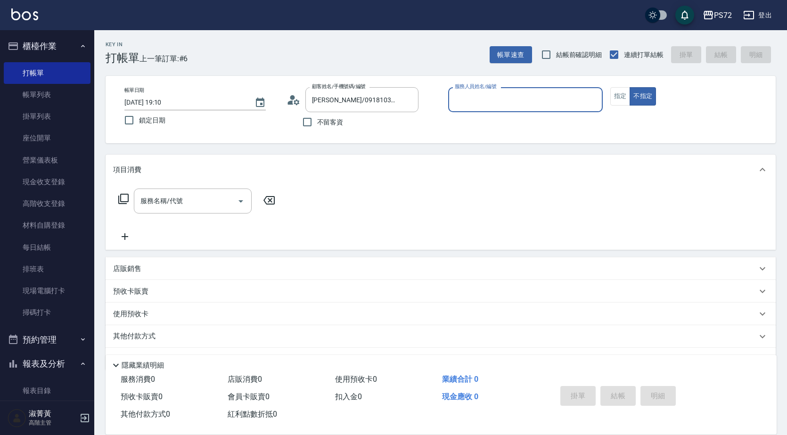
type input "[PERSON_NAME]-1"
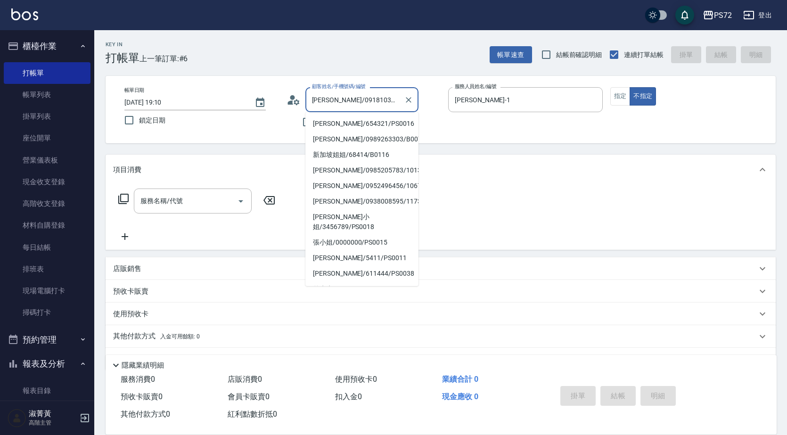
scroll to position [141, 0]
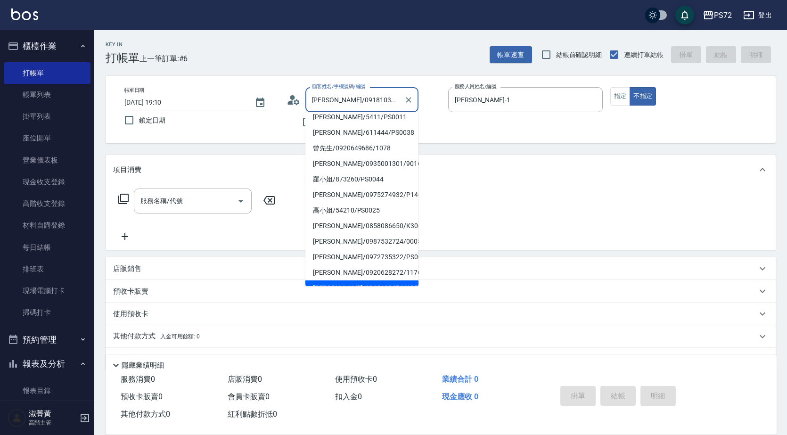
drag, startPoint x: 389, startPoint y: 101, endPoint x: 303, endPoint y: 98, distance: 85.9
click at [303, 98] on div "顧客姓名/手機號碼/編號 [PERSON_NAME]/0918103676/6058 顧客姓名/手機號碼/編號" at bounding box center [364, 99] width 155 height 25
click at [347, 265] on li "[PERSON_NAME]/0920628272/1176" at bounding box center [362, 273] width 113 height 16
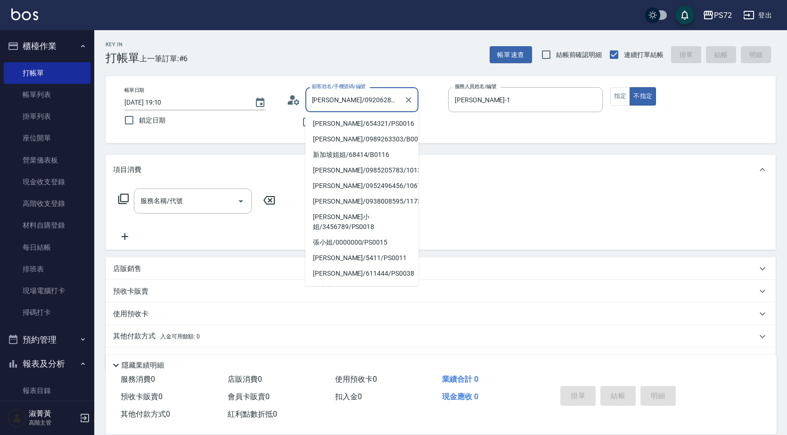
scroll to position [125, 0]
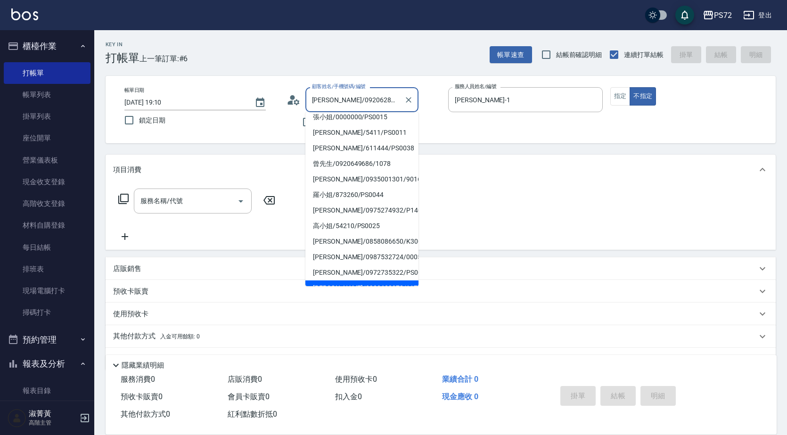
drag, startPoint x: 393, startPoint y: 104, endPoint x: 317, endPoint y: 106, distance: 75.9
click at [317, 106] on input "[PERSON_NAME]/0920628272/1176" at bounding box center [355, 99] width 91 height 17
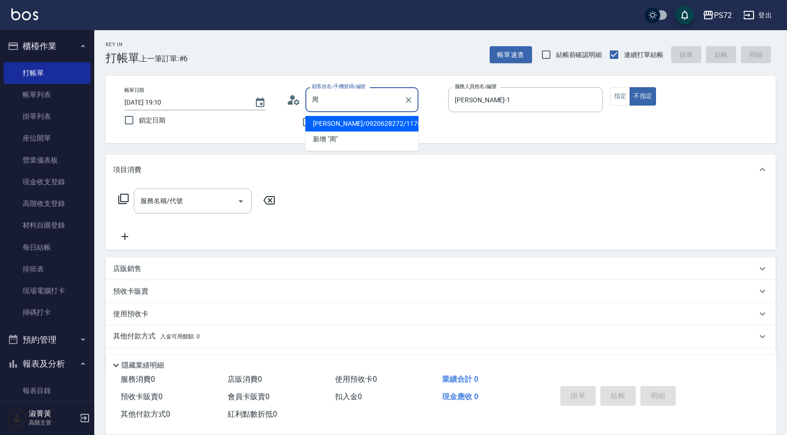
scroll to position [0, 0]
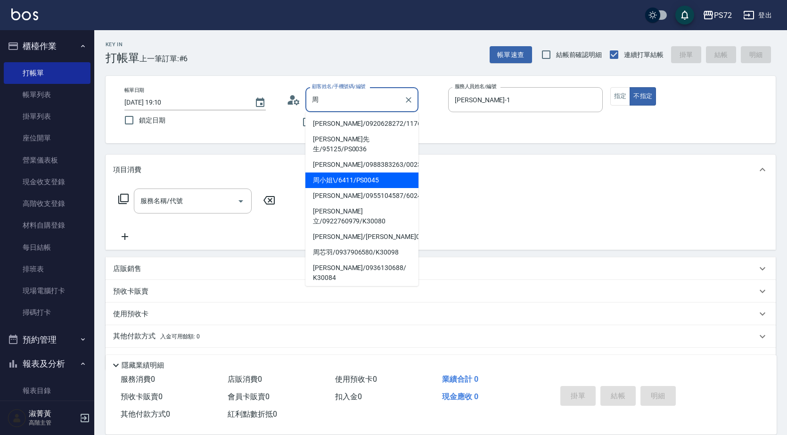
click at [361, 173] on li "周小姐\/6411/PS0045" at bounding box center [362, 181] width 113 height 16
type input "周小姐\/6411/PS0045"
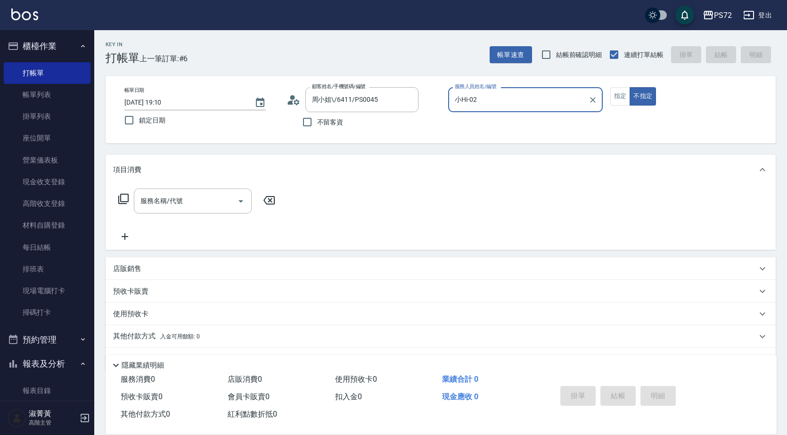
click at [500, 105] on input "小Hi-02" at bounding box center [519, 99] width 132 height 17
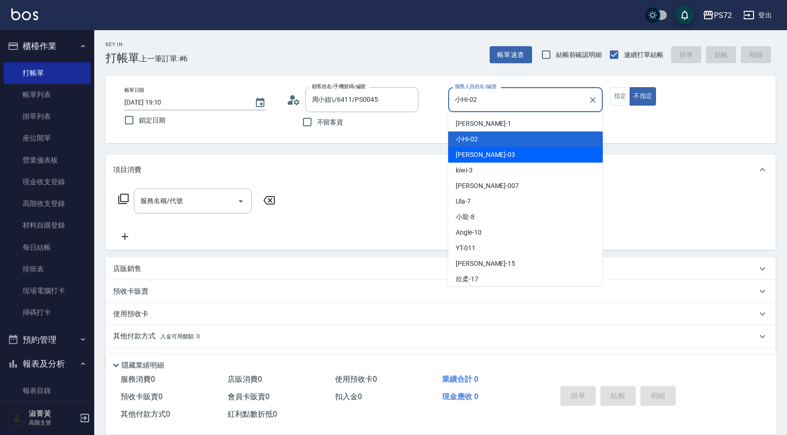
click at [482, 167] on div "kiwi -3" at bounding box center [525, 171] width 155 height 16
type input "kiwi-3"
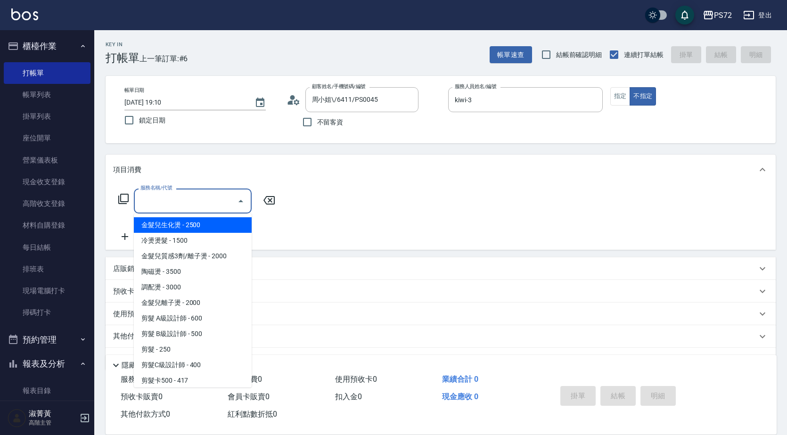
click at [196, 198] on input "服務名稱/代號" at bounding box center [185, 201] width 95 height 17
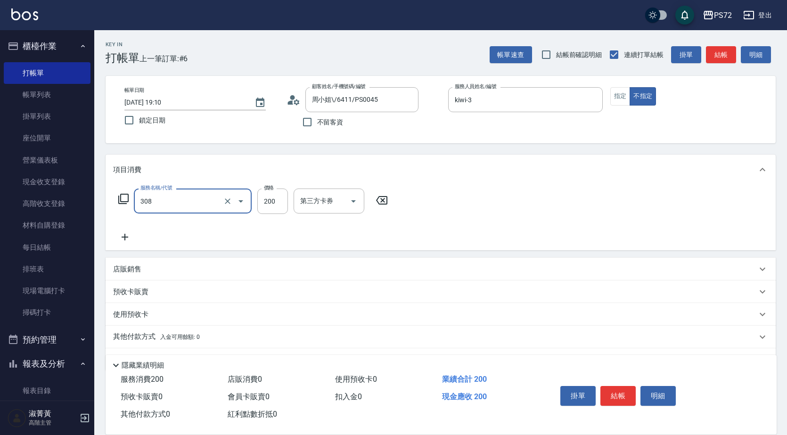
type input "學生剪髮(UP)(308)"
type input "350"
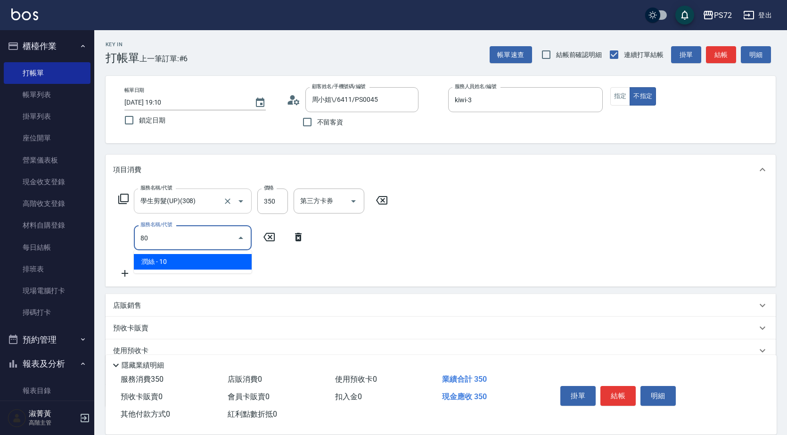
type input "8"
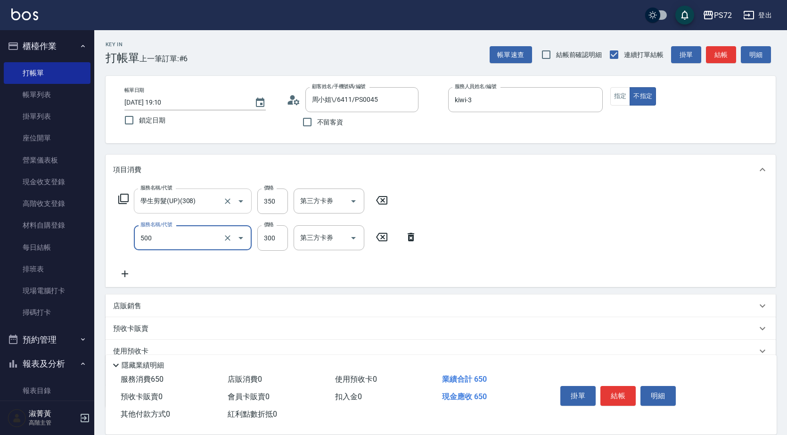
type input "洗髮(A級)(500)"
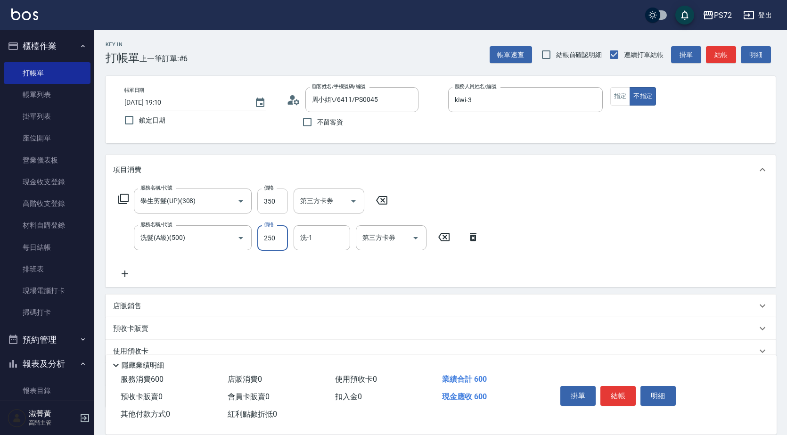
type input "250"
click at [269, 203] on input "350" at bounding box center [272, 201] width 31 height 25
type input "300"
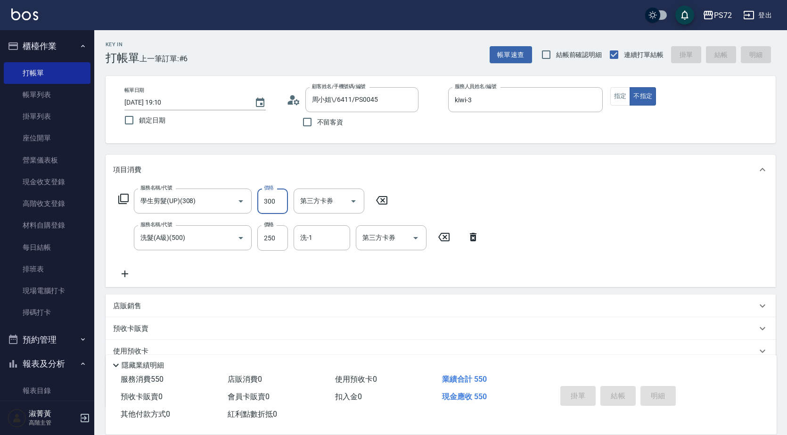
type input "[DATE] 19:36"
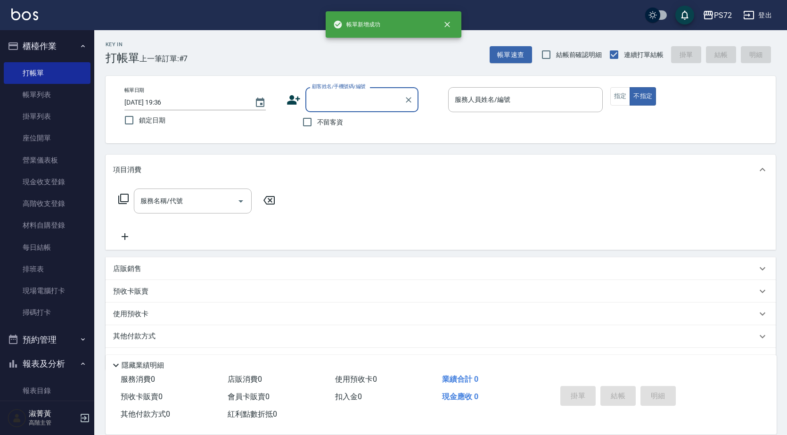
click at [351, 93] on input "顧客姓名/手機號碼/編號" at bounding box center [355, 99] width 91 height 17
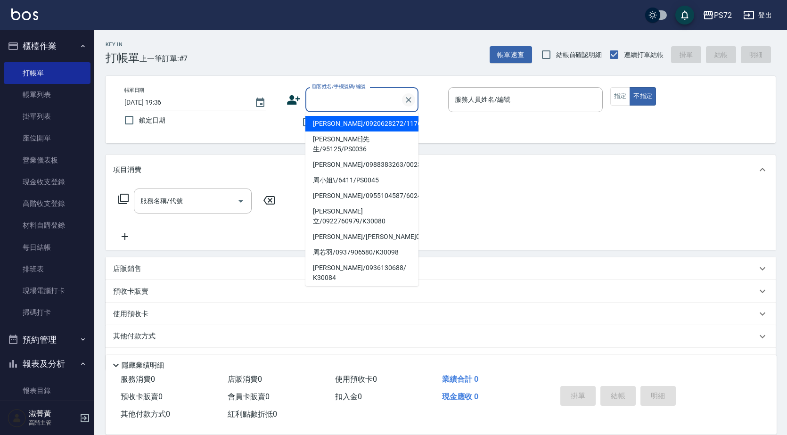
click at [403, 100] on button "Clear" at bounding box center [408, 99] width 13 height 13
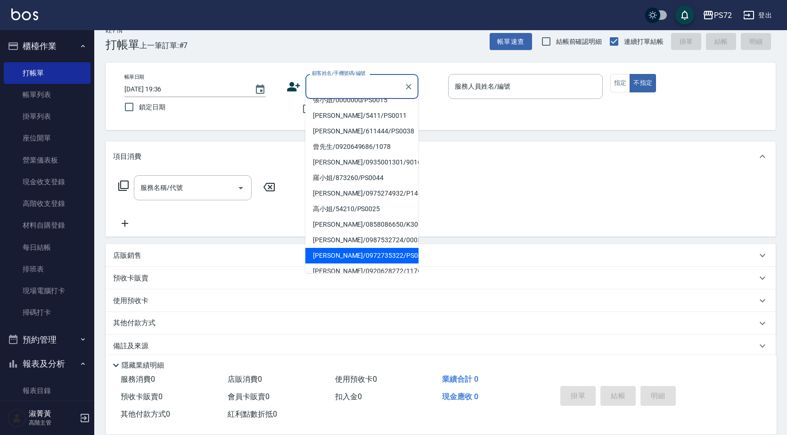
scroll to position [26, 0]
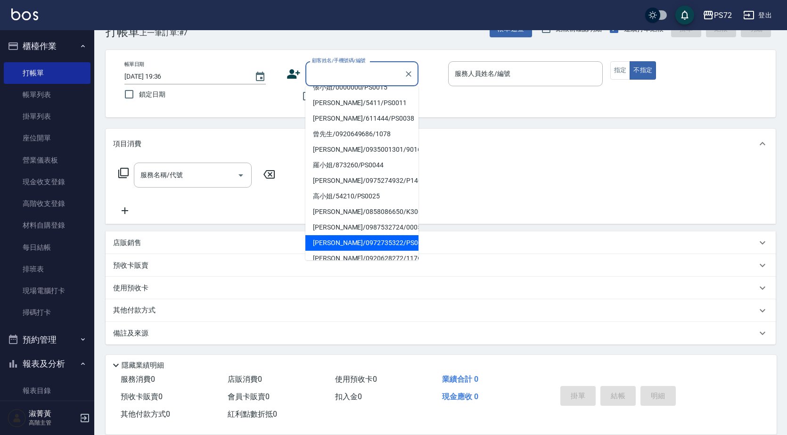
click at [359, 235] on li "[PERSON_NAME]/0972735322/PS001" at bounding box center [362, 243] width 113 height 16
type input "[PERSON_NAME]/0972735322/PS001"
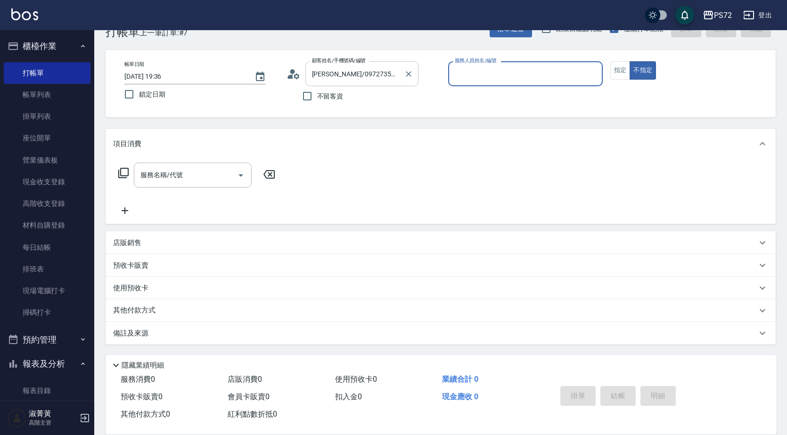
type input "[PERSON_NAME]-1"
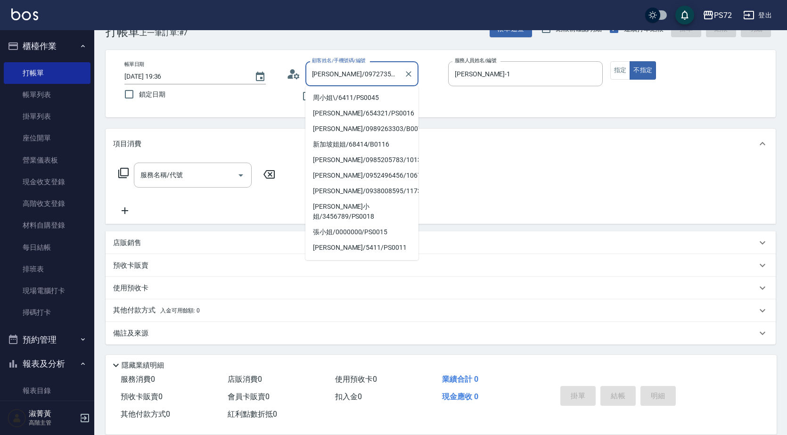
scroll to position [125, 0]
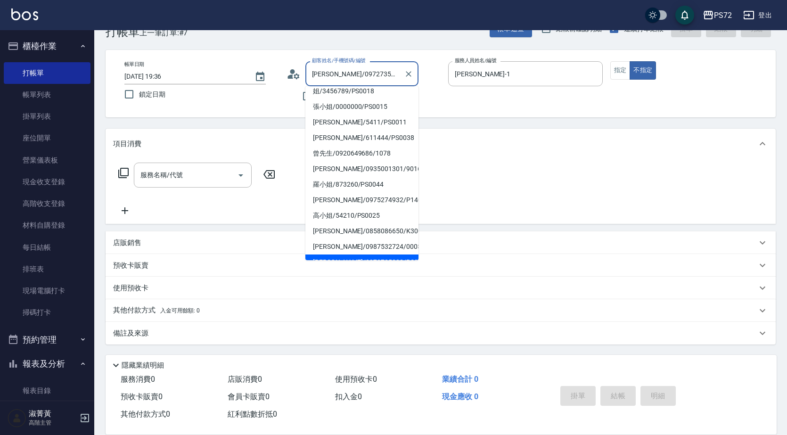
drag, startPoint x: 387, startPoint y: 75, endPoint x: 324, endPoint y: 69, distance: 63.1
click at [325, 69] on input "[PERSON_NAME]/0972735322/PS001" at bounding box center [355, 74] width 91 height 17
click at [319, 68] on input "[PERSON_NAME]/0972735322/PS001" at bounding box center [355, 74] width 91 height 17
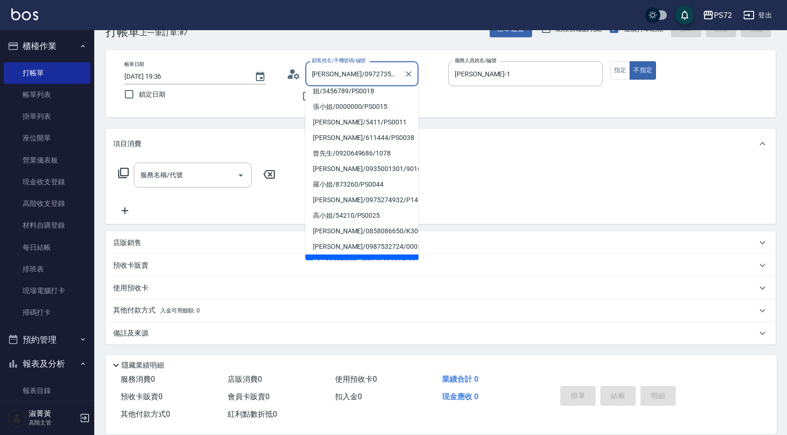
click at [326, 69] on input "[PERSON_NAME]/0972735322/PS001" at bounding box center [355, 74] width 91 height 17
drag, startPoint x: 320, startPoint y: 73, endPoint x: 393, endPoint y: 70, distance: 73.1
click at [393, 70] on input "[PERSON_NAME]/0972735322/PS001" at bounding box center [355, 74] width 91 height 17
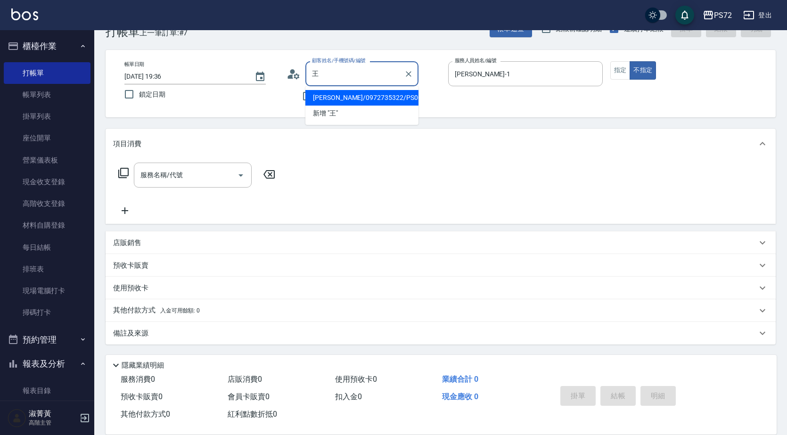
scroll to position [0, 0]
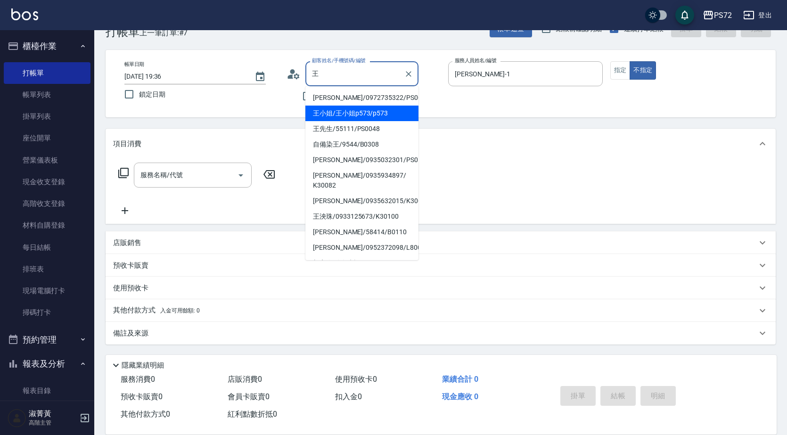
click at [342, 113] on li "王小姐/王小姐p573/p573" at bounding box center [362, 114] width 113 height 16
type input "王小姐/王小姐p573/p573"
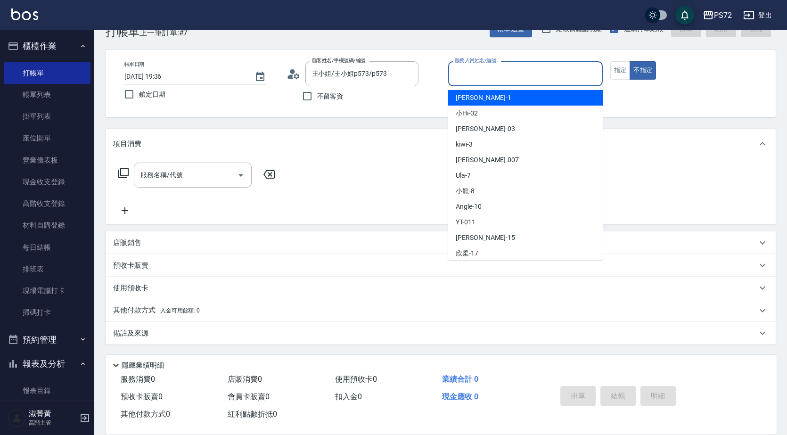
click at [526, 71] on input "服務人員姓名/編號" at bounding box center [526, 74] width 146 height 17
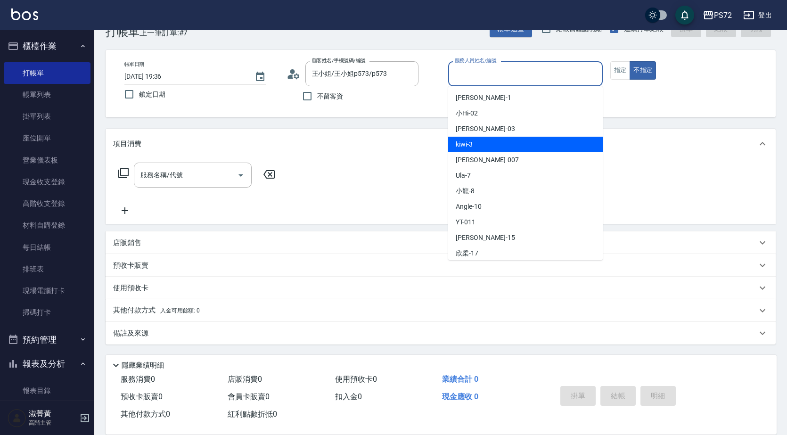
click at [513, 143] on div "kiwi -3" at bounding box center [525, 145] width 155 height 16
type input "kiwi-3"
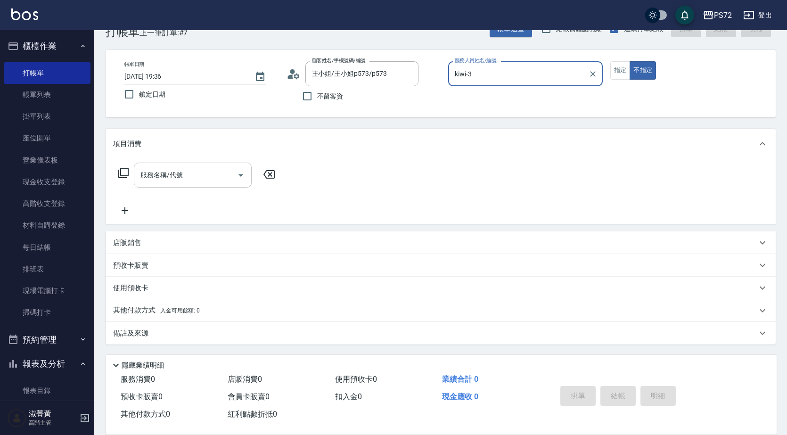
click at [212, 182] on input "服務名稱/代號" at bounding box center [185, 175] width 95 height 17
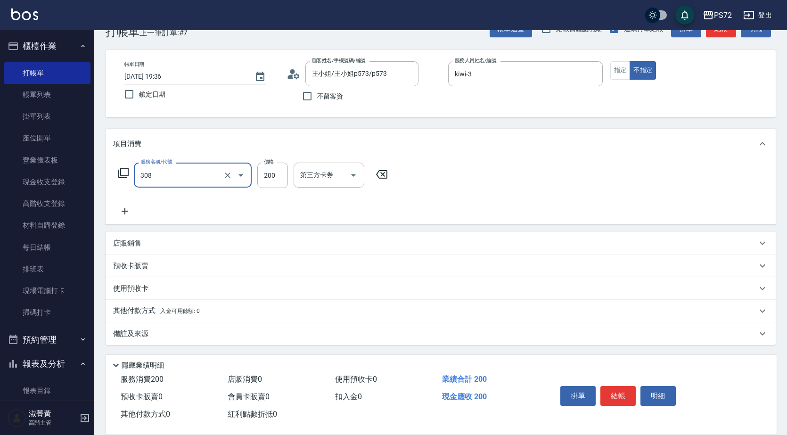
type input "學生剪髮(UP)(308)"
type input "350"
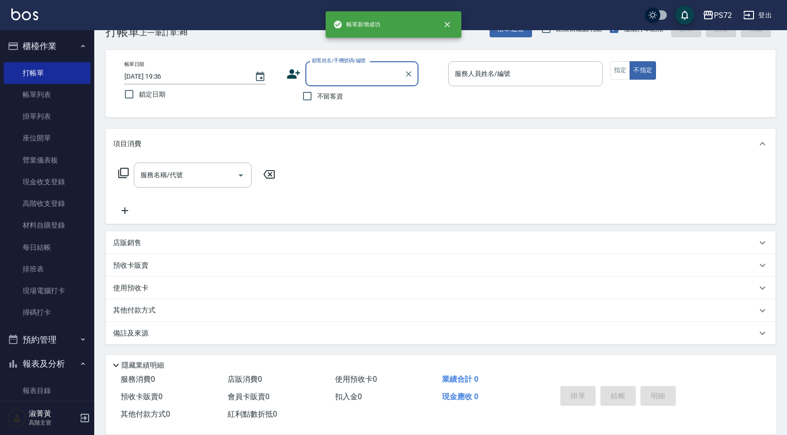
click at [363, 78] on input "顧客姓名/手機號碼/編號" at bounding box center [355, 74] width 91 height 17
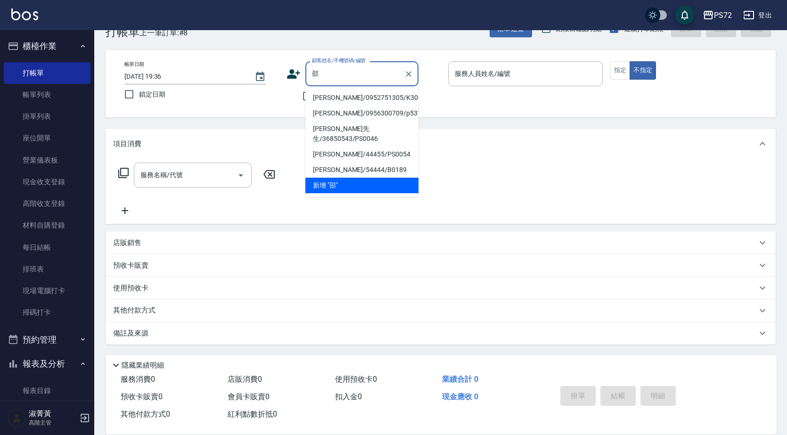
click at [363, 96] on li "[PERSON_NAME]/0952751305/K30049" at bounding box center [362, 98] width 113 height 16
type input "[PERSON_NAME]/0952751305/K30049"
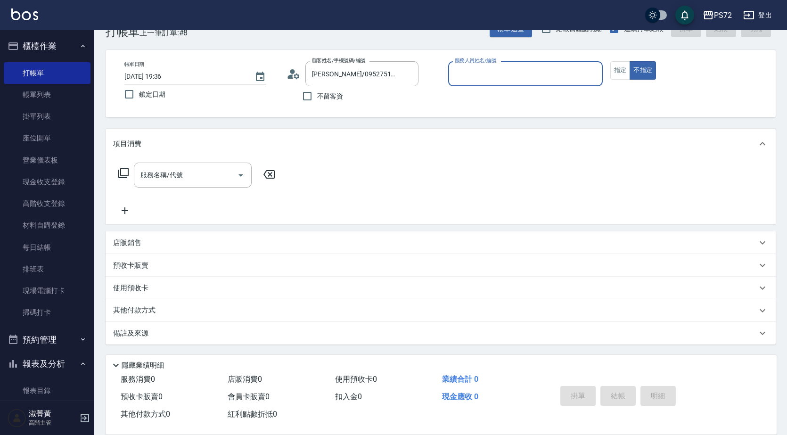
type input "kiwi-3"
click at [616, 64] on button "指定" at bounding box center [621, 70] width 20 height 18
click at [231, 174] on input "服務名稱/代號" at bounding box center [185, 175] width 95 height 17
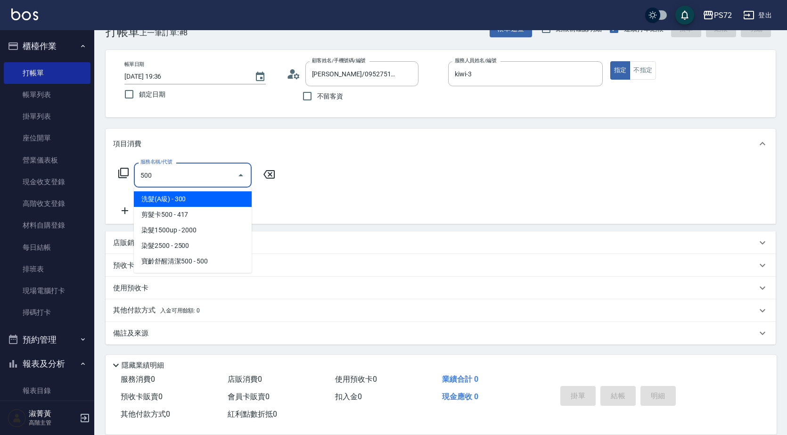
type input "洗髮(A級)(500)"
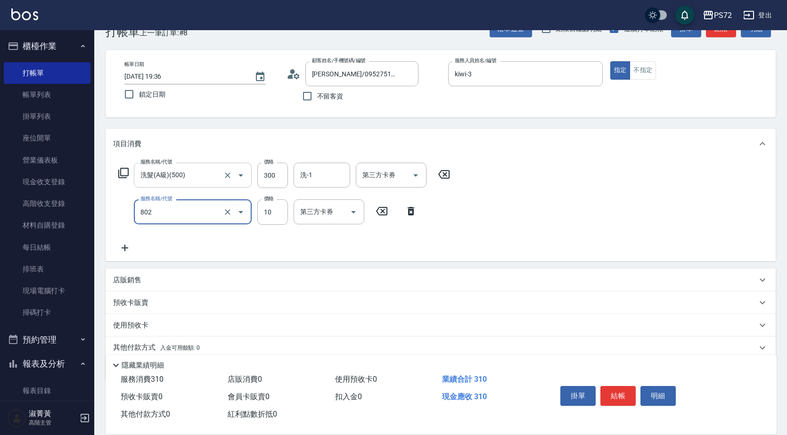
type input "潤絲(802)"
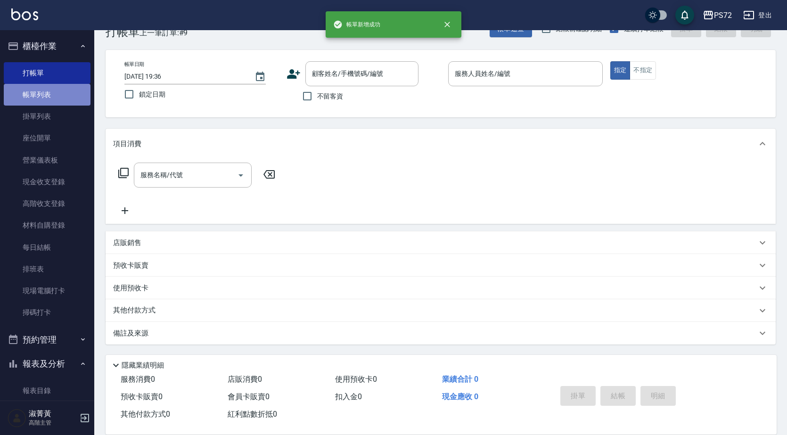
click at [66, 91] on link "帳單列表" at bounding box center [47, 95] width 87 height 22
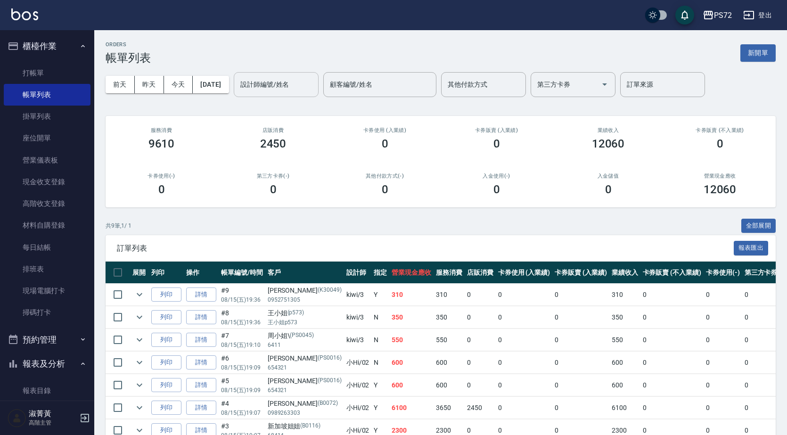
click at [295, 94] on div "設計師編號/姓名" at bounding box center [276, 84] width 85 height 25
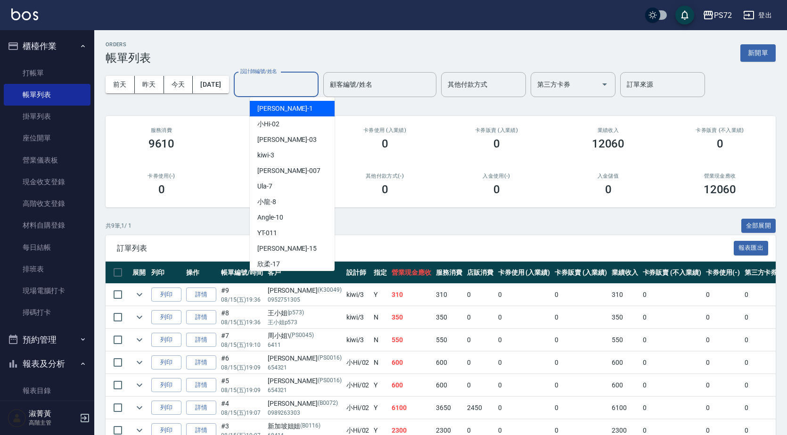
click at [297, 110] on div "[PERSON_NAME] -1" at bounding box center [292, 109] width 85 height 16
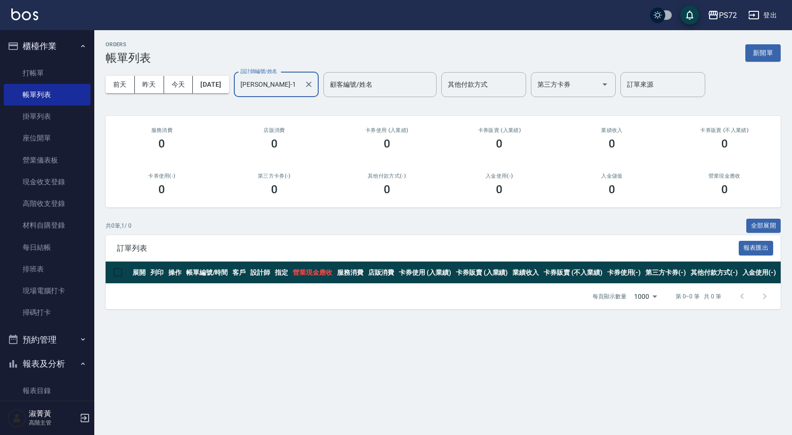
click at [292, 84] on input "[PERSON_NAME]-1" at bounding box center [269, 84] width 62 height 17
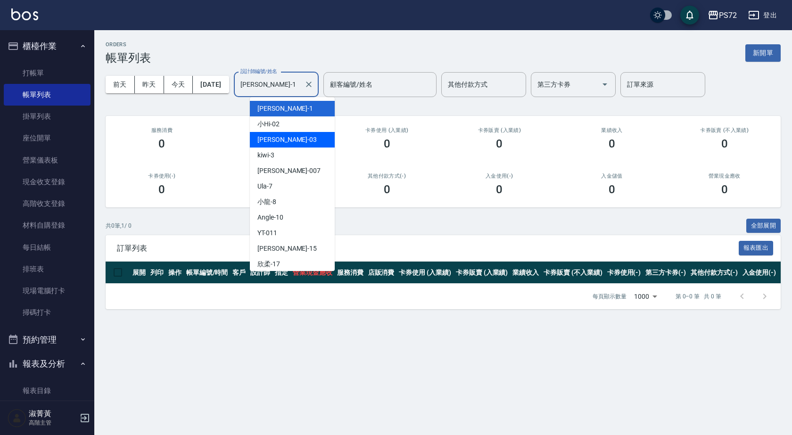
click at [290, 126] on div "小Hi -02" at bounding box center [292, 124] width 85 height 16
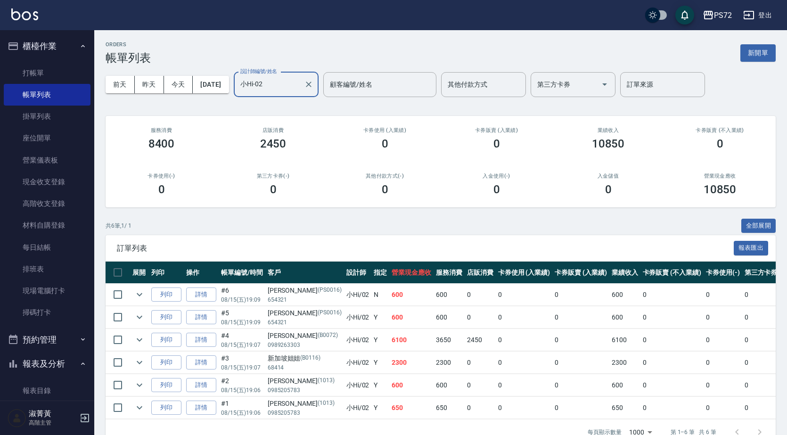
click at [295, 77] on input "小Hi-02" at bounding box center [269, 84] width 62 height 17
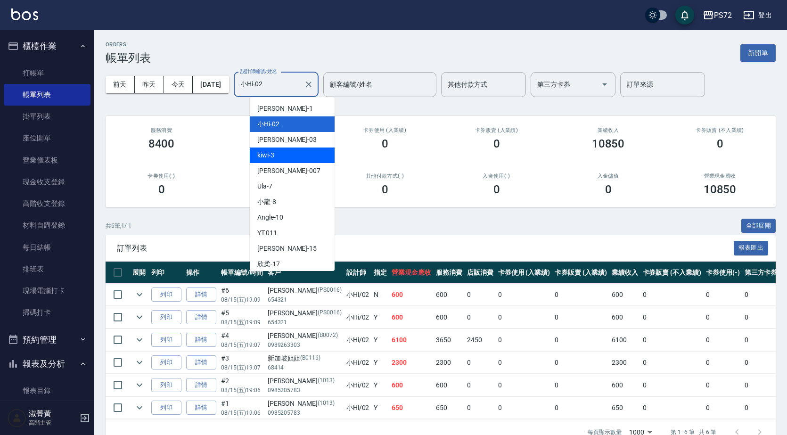
click at [282, 154] on div "kiwi -3" at bounding box center [292, 156] width 85 height 16
type input "kiwi-3"
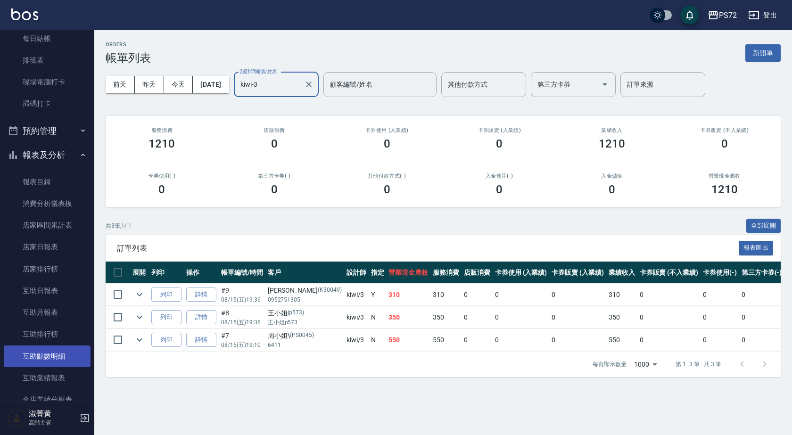
scroll to position [283, 0]
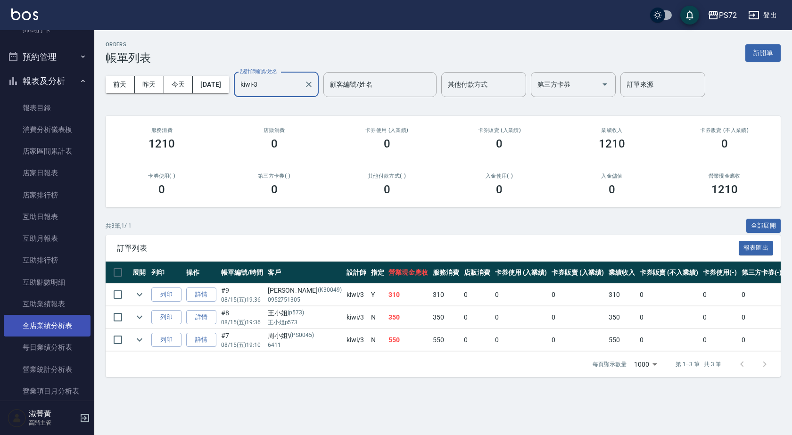
click at [56, 323] on link "全店業績分析表" at bounding box center [47, 326] width 87 height 22
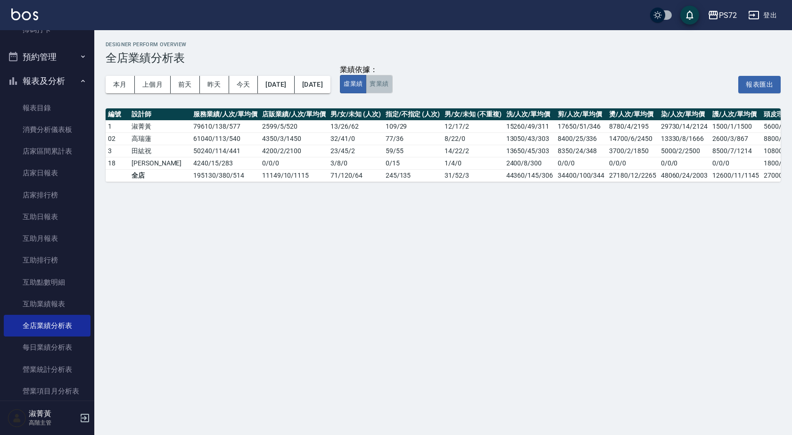
click at [392, 84] on button "實業績" at bounding box center [379, 84] width 26 height 18
click at [366, 85] on button "虛業績" at bounding box center [353, 84] width 26 height 18
click at [392, 91] on button "實業績" at bounding box center [379, 84] width 26 height 18
click at [366, 83] on button "虛業績" at bounding box center [353, 84] width 26 height 18
click at [392, 77] on button "實業績" at bounding box center [379, 84] width 26 height 18
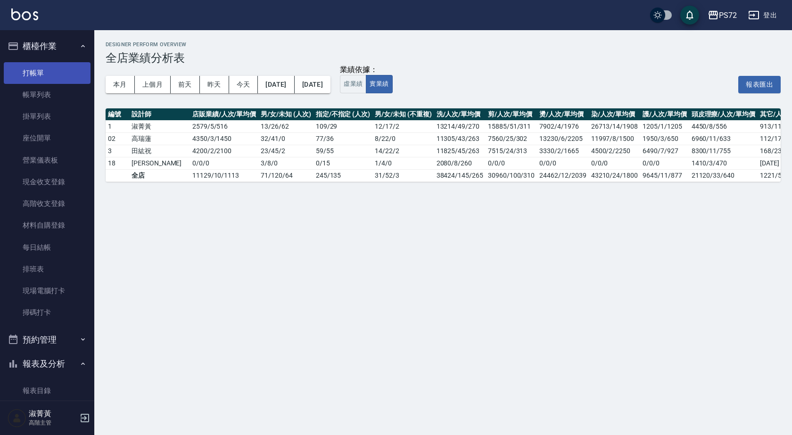
click at [42, 77] on link "打帳單" at bounding box center [47, 73] width 87 height 22
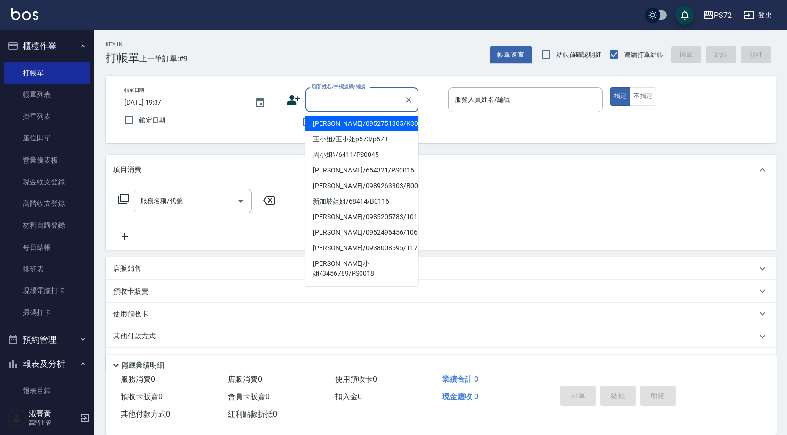
click at [363, 107] on input "顧客姓名/手機號碼/編號" at bounding box center [355, 99] width 91 height 17
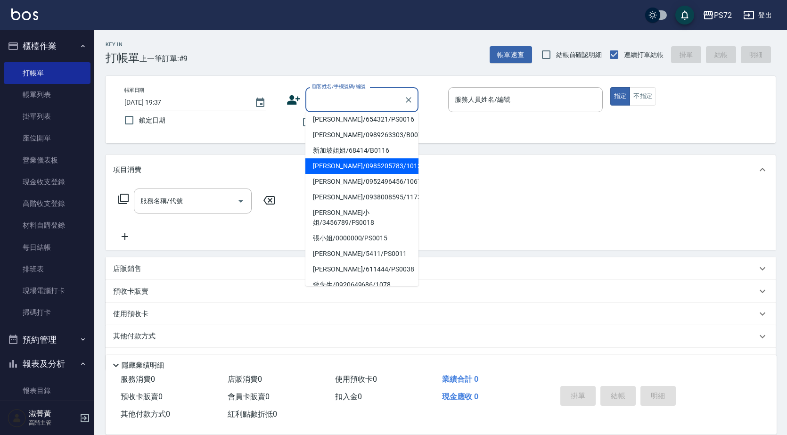
scroll to position [94, 0]
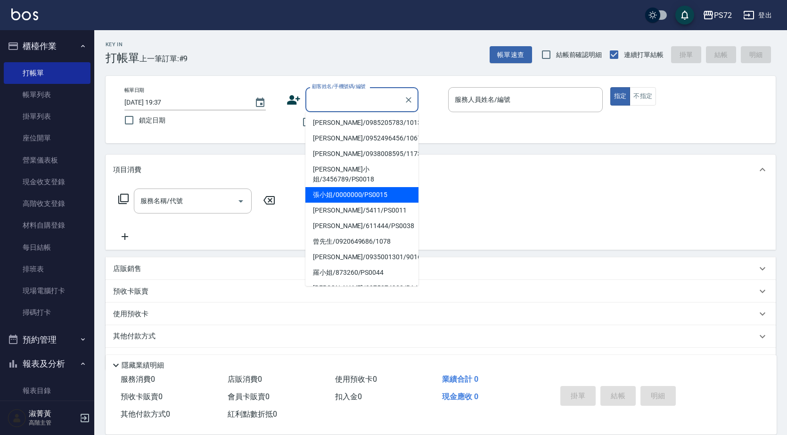
click at [375, 187] on li "張小姐/0000000/PS0015" at bounding box center [362, 195] width 113 height 16
type input "張小姐/0000000/PS0015"
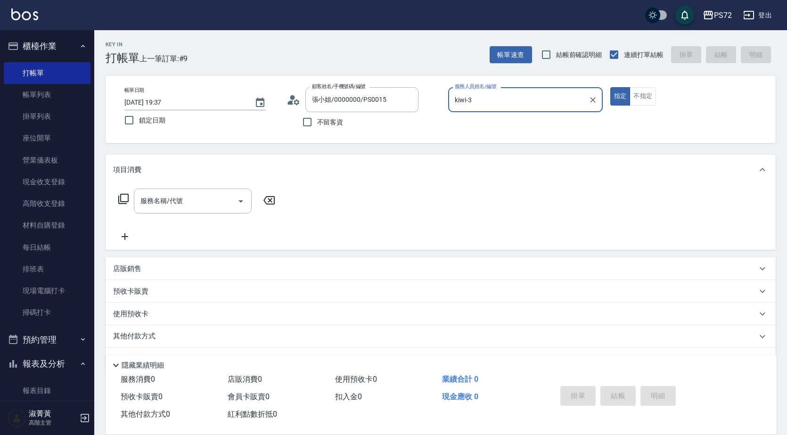
click at [496, 96] on input "kiwi-3" at bounding box center [519, 99] width 132 height 17
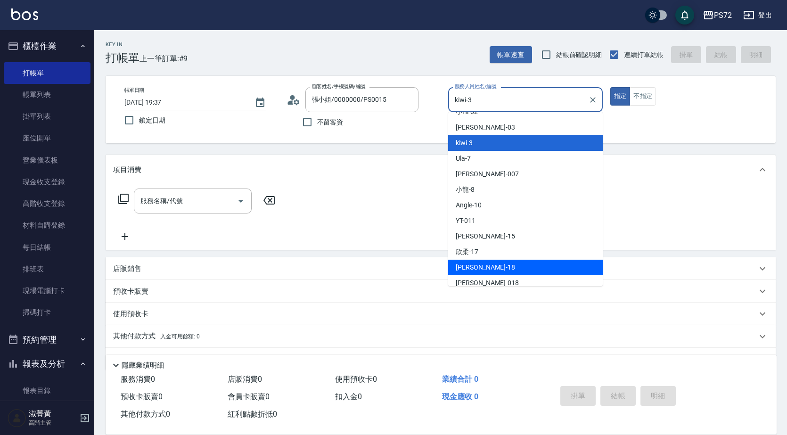
scroll to position [51, 0]
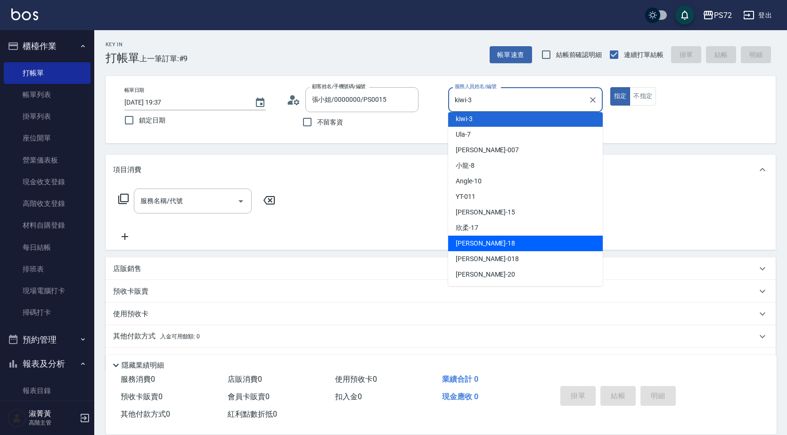
click at [496, 244] on div "[PERSON_NAME] -18" at bounding box center [525, 244] width 155 height 16
type input "[PERSON_NAME]-18"
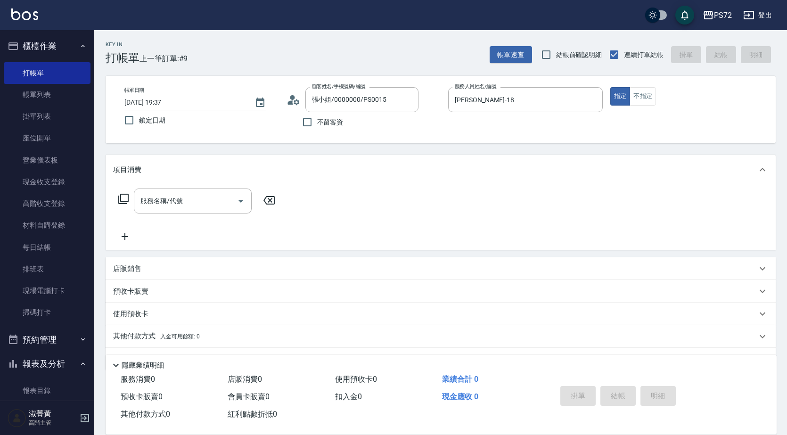
click at [639, 107] on div "帳單日期 [DATE] 19:37 鎖定日期 顧客姓名/手機號碼/編號 張小姐/0000000/PS0015 顧客姓名/手機號碼/編號 不留客資 服務人員姓名…" at bounding box center [441, 109] width 648 height 45
click at [645, 91] on button "不指定" at bounding box center [643, 96] width 26 height 18
click at [228, 206] on input "服務名稱/代號" at bounding box center [185, 201] width 95 height 17
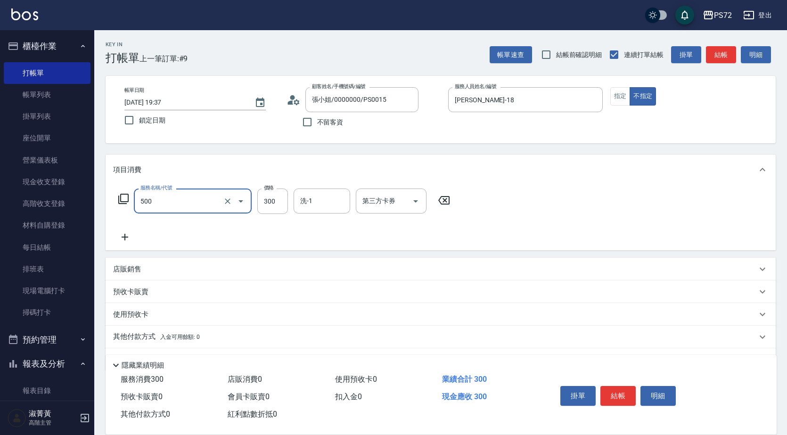
type input "洗髮(A級)(500)"
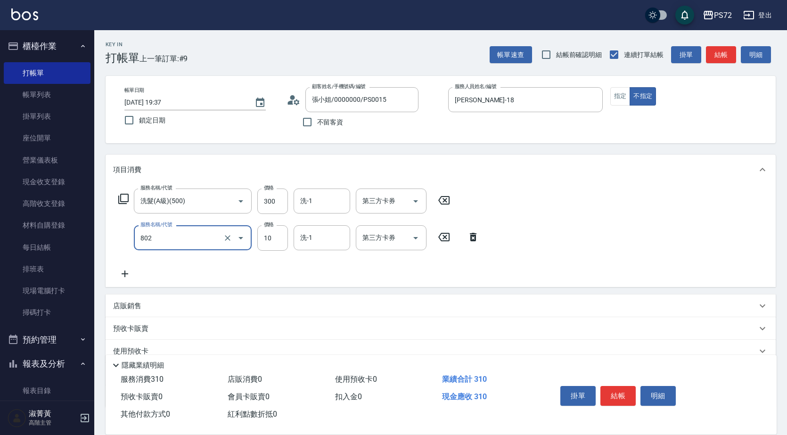
type input "潤絲(802)"
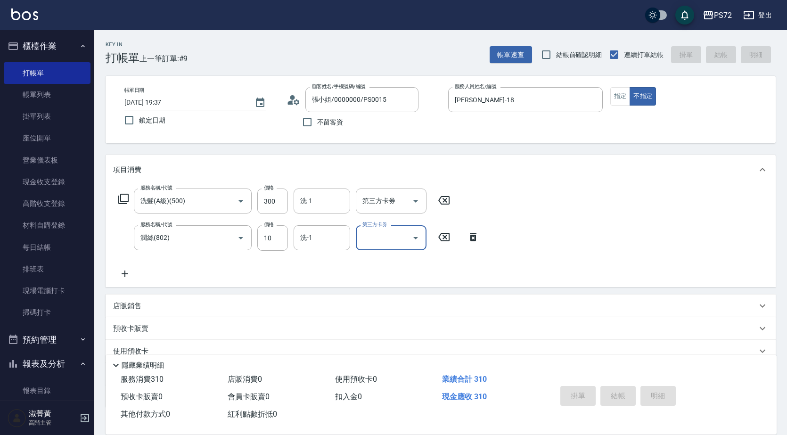
type input "[DATE] 19:49"
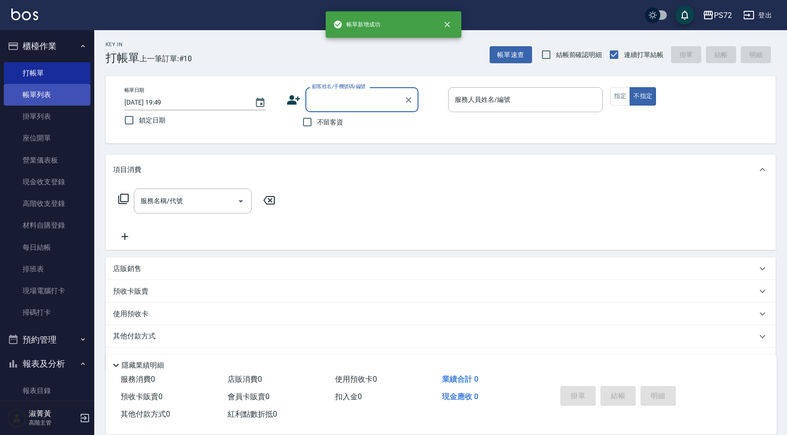
click at [62, 95] on link "帳單列表" at bounding box center [47, 95] width 87 height 22
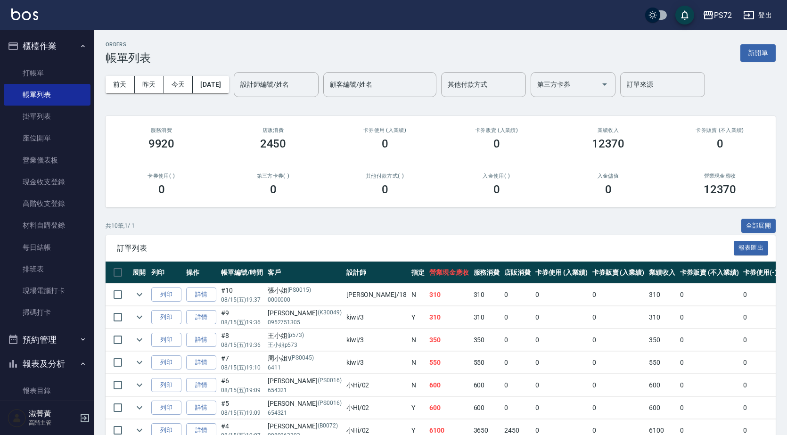
click at [66, 59] on ul "打帳單 帳單列表 掛單列表 座位開單 營業儀表板 現金收支登錄 高階收支登錄 材料自購登錄 每日結帳 排班表 現場電腦打卡 掃碼打卡" at bounding box center [47, 192] width 87 height 269
click at [66, 63] on link "打帳單" at bounding box center [47, 73] width 87 height 22
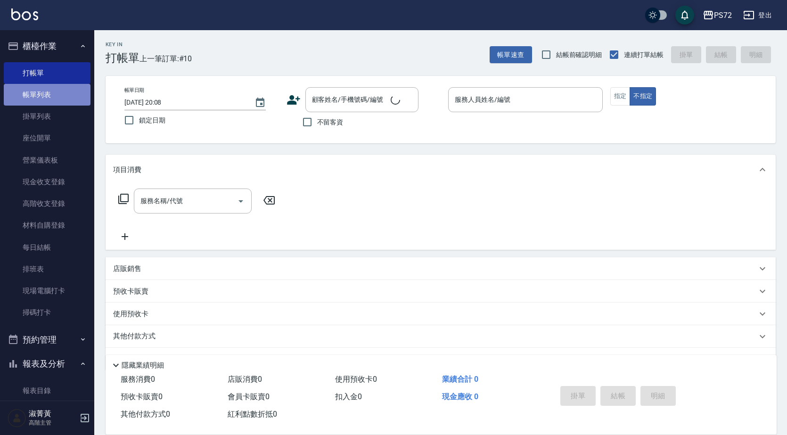
click at [71, 98] on link "帳單列表" at bounding box center [47, 95] width 87 height 22
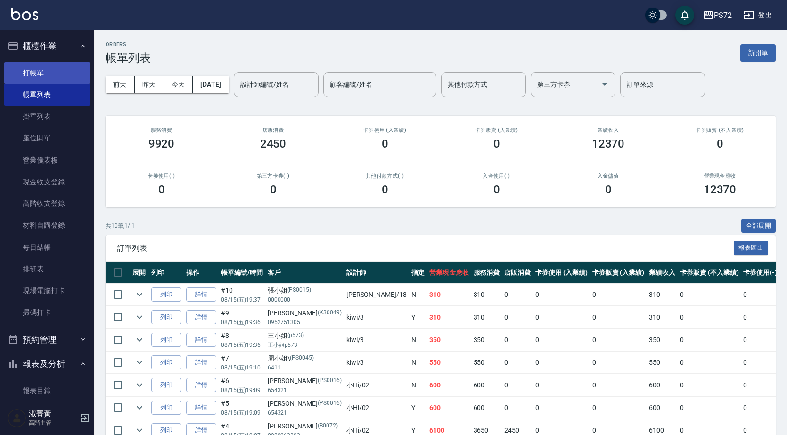
click at [57, 77] on link "打帳單" at bounding box center [47, 73] width 87 height 22
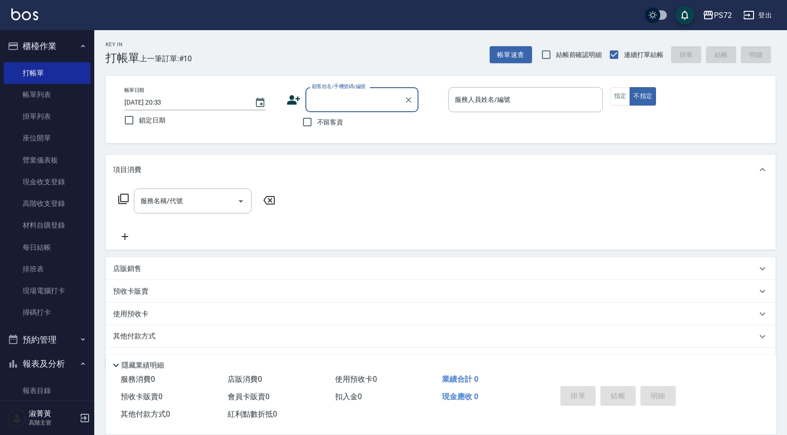
click at [346, 97] on input "顧客姓名/手機號碼/編號" at bounding box center [355, 99] width 91 height 17
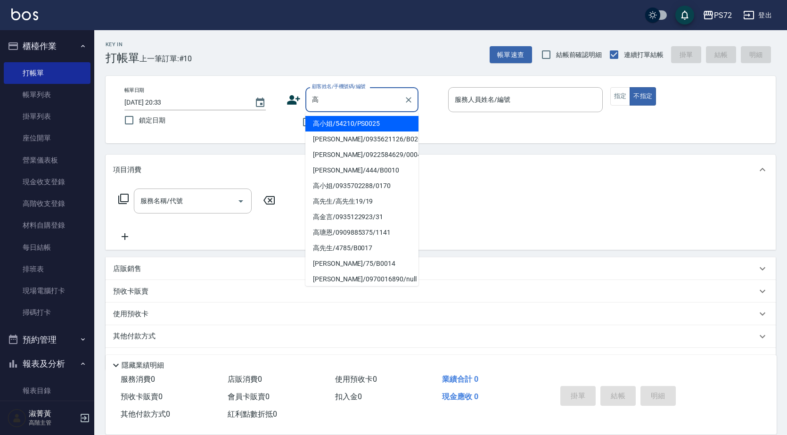
click at [361, 151] on li "[PERSON_NAME]/0922584629/0004" at bounding box center [362, 155] width 113 height 16
type input "[PERSON_NAME]/0922584629/0004"
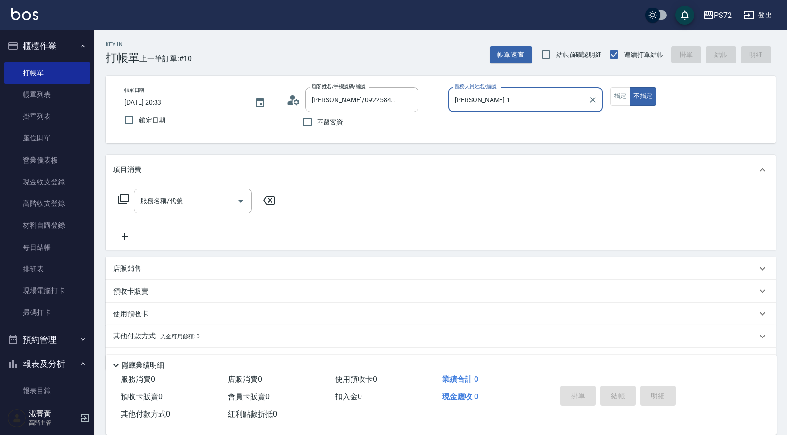
click at [501, 103] on input "[PERSON_NAME]-1" at bounding box center [519, 99] width 132 height 17
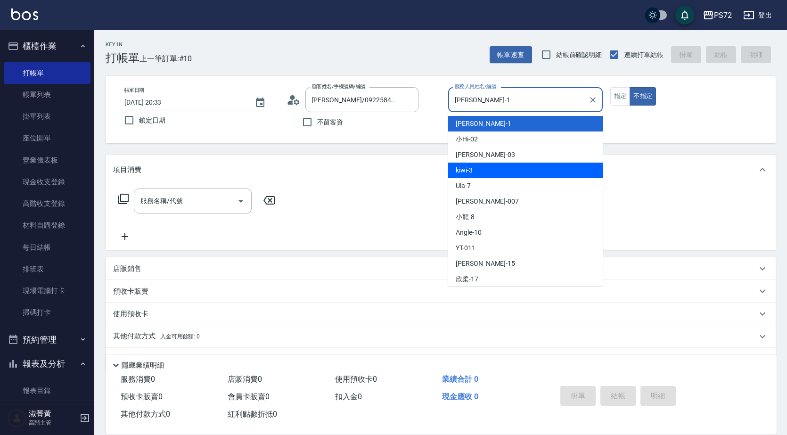
click at [503, 169] on div "kiwi -3" at bounding box center [525, 171] width 155 height 16
type input "kiwi-3"
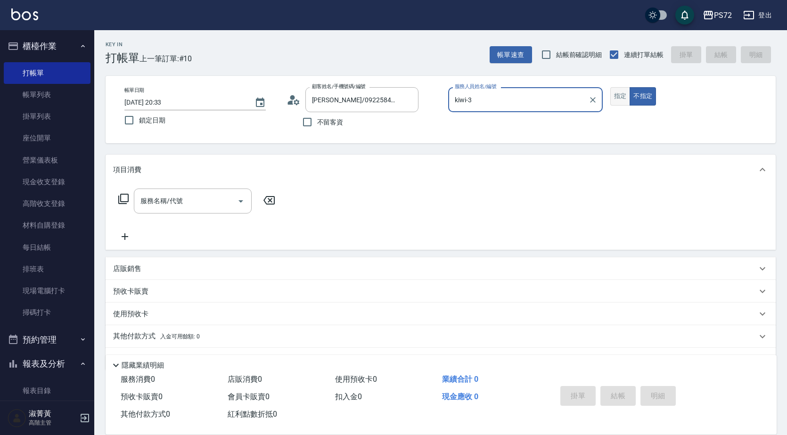
click at [625, 99] on button "指定" at bounding box center [621, 96] width 20 height 18
click at [194, 203] on input "服務名稱/代號" at bounding box center [185, 201] width 95 height 17
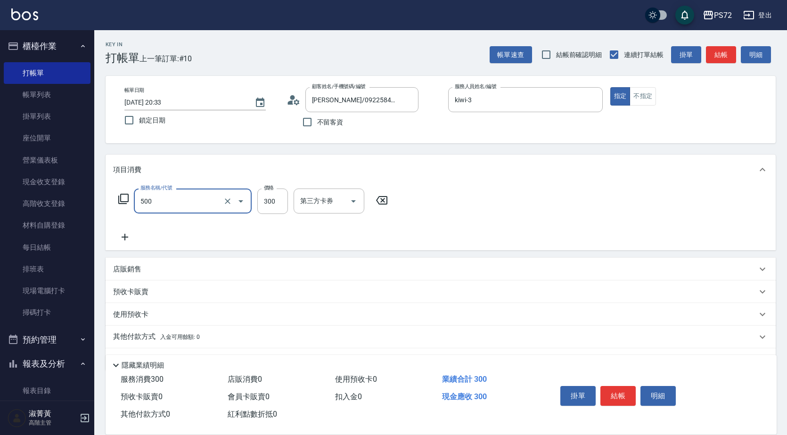
type input "洗髮(A級)(500)"
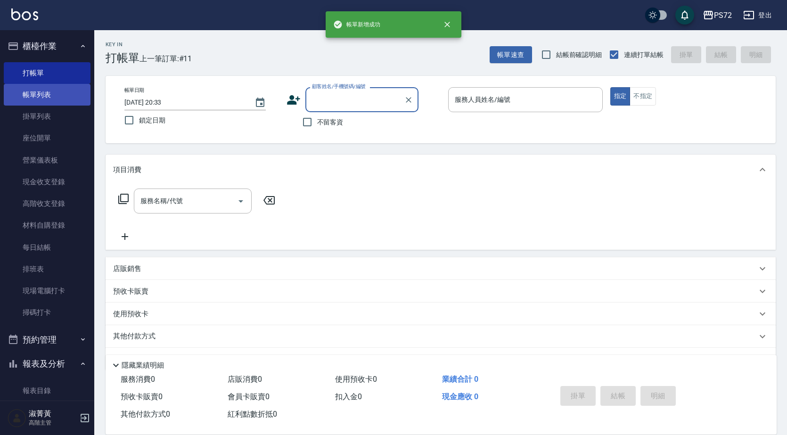
click at [25, 90] on link "帳單列表" at bounding box center [47, 95] width 87 height 22
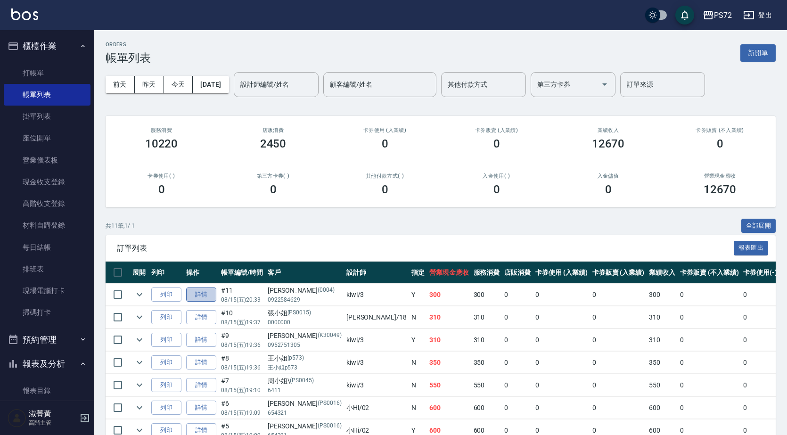
click at [214, 296] on link "詳情" at bounding box center [201, 295] width 30 height 15
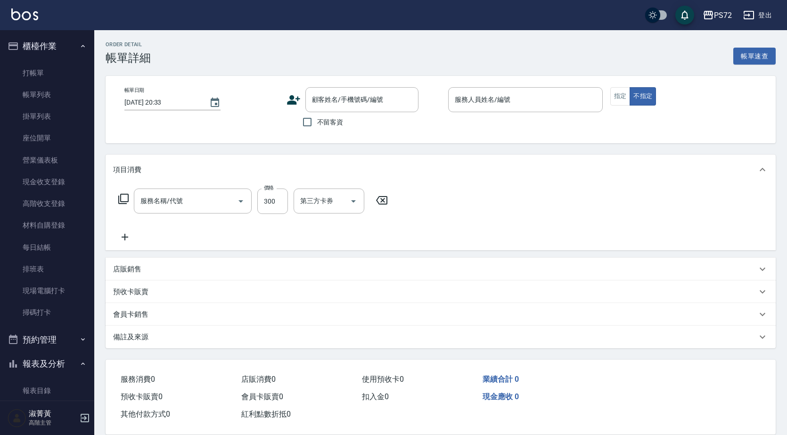
type input "kiwi-3"
type input "洗髮(A級)(500)"
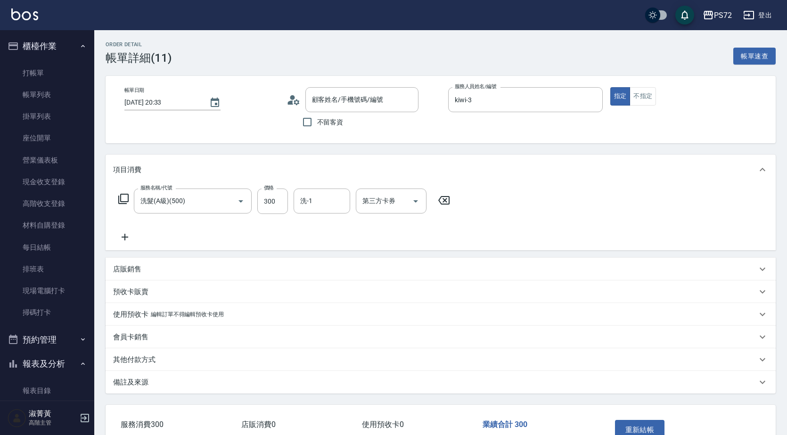
type input "[PERSON_NAME]/0922584629/0004"
click at [314, 205] on input "洗-1" at bounding box center [322, 201] width 48 height 17
type input "[PERSON_NAME]-18"
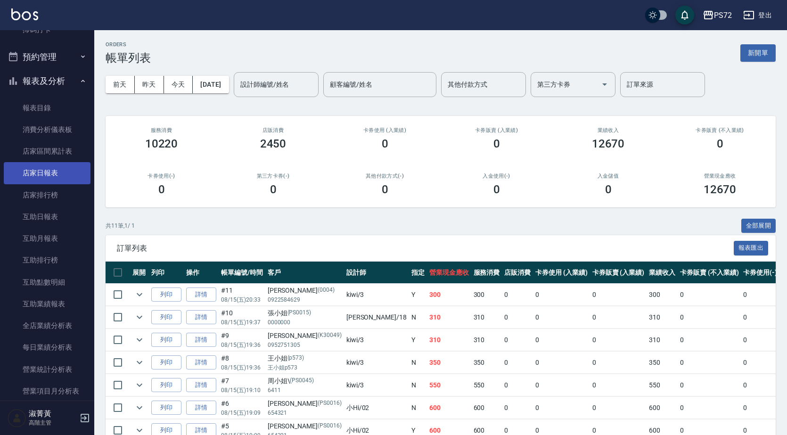
click at [66, 170] on link "店家日報表" at bounding box center [47, 173] width 87 height 22
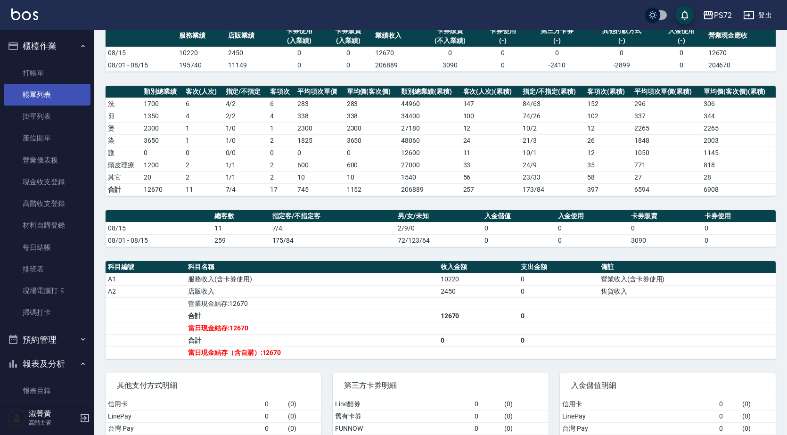
click at [53, 97] on link "帳單列表" at bounding box center [47, 95] width 87 height 22
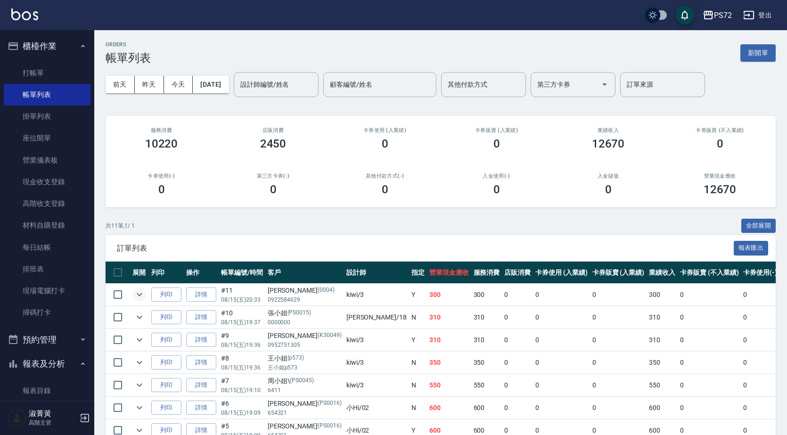
click at [138, 289] on icon "expand row" at bounding box center [139, 294] width 11 height 11
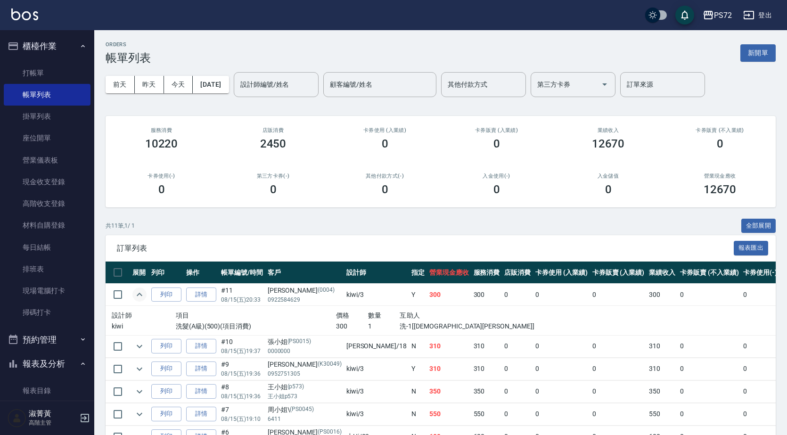
click at [140, 292] on icon "expand row" at bounding box center [139, 294] width 11 height 11
